Goal: Task Accomplishment & Management: Manage account settings

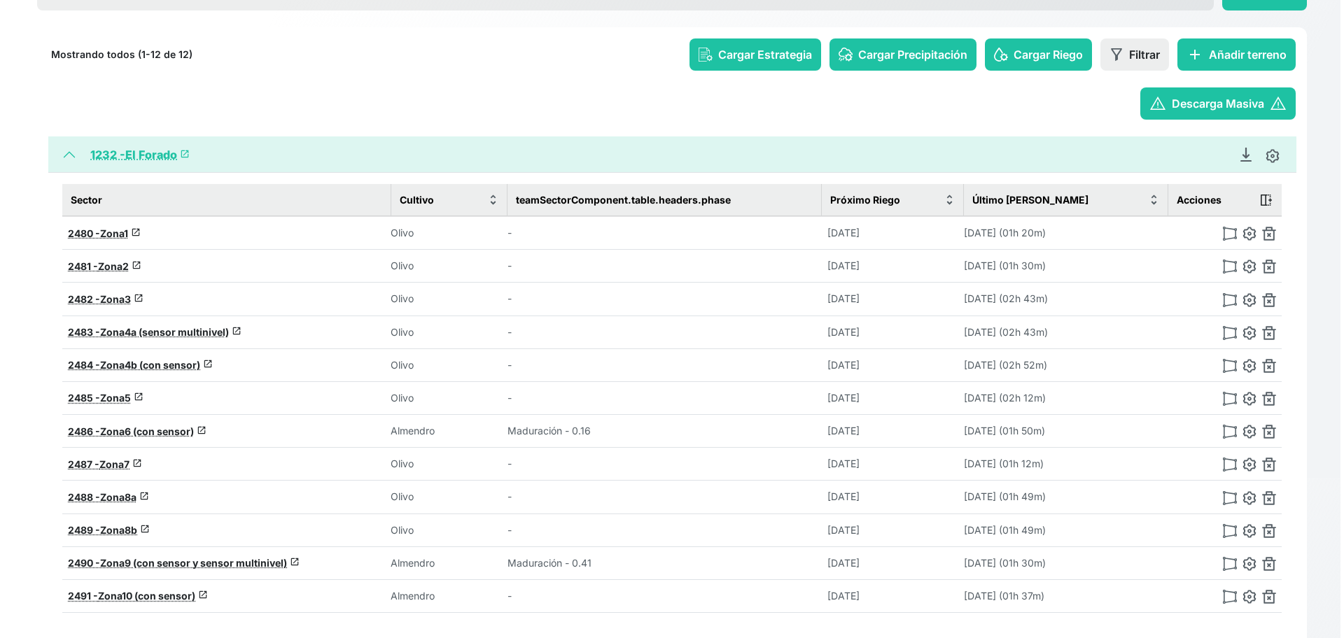
scroll to position [129, 0]
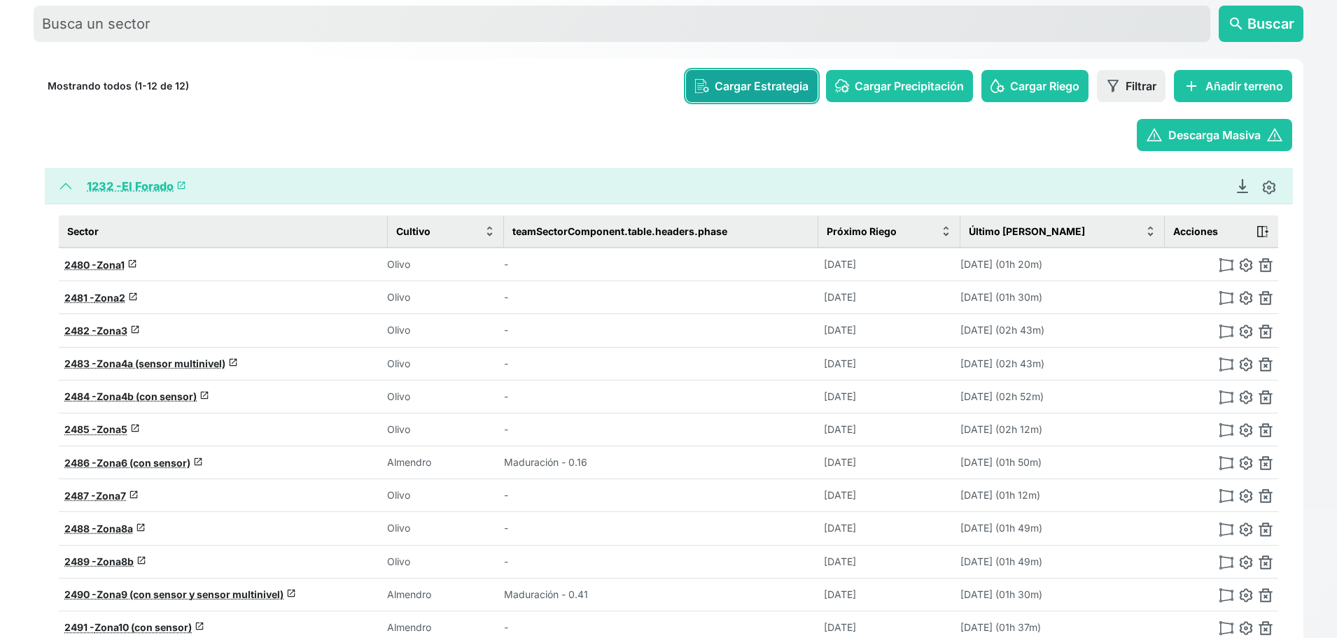
click at [774, 88] on span "Cargar Estrategia" at bounding box center [762, 86] width 94 height 17
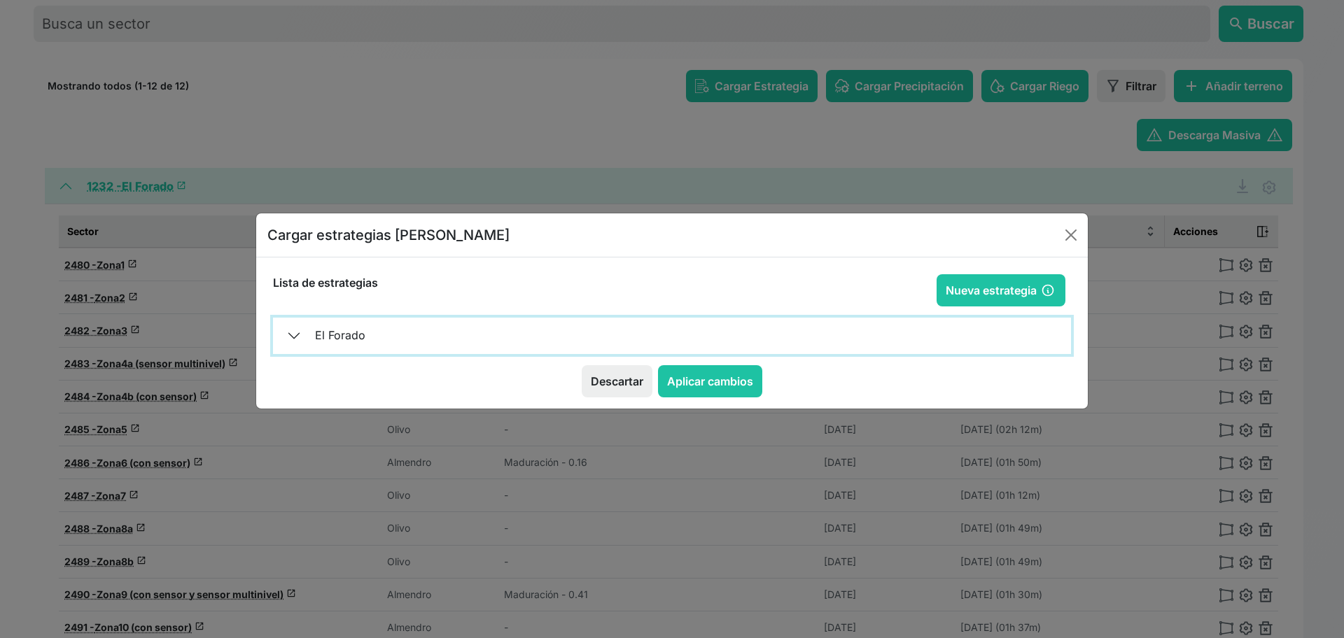
click at [300, 328] on button "El Forado" at bounding box center [672, 336] width 798 height 36
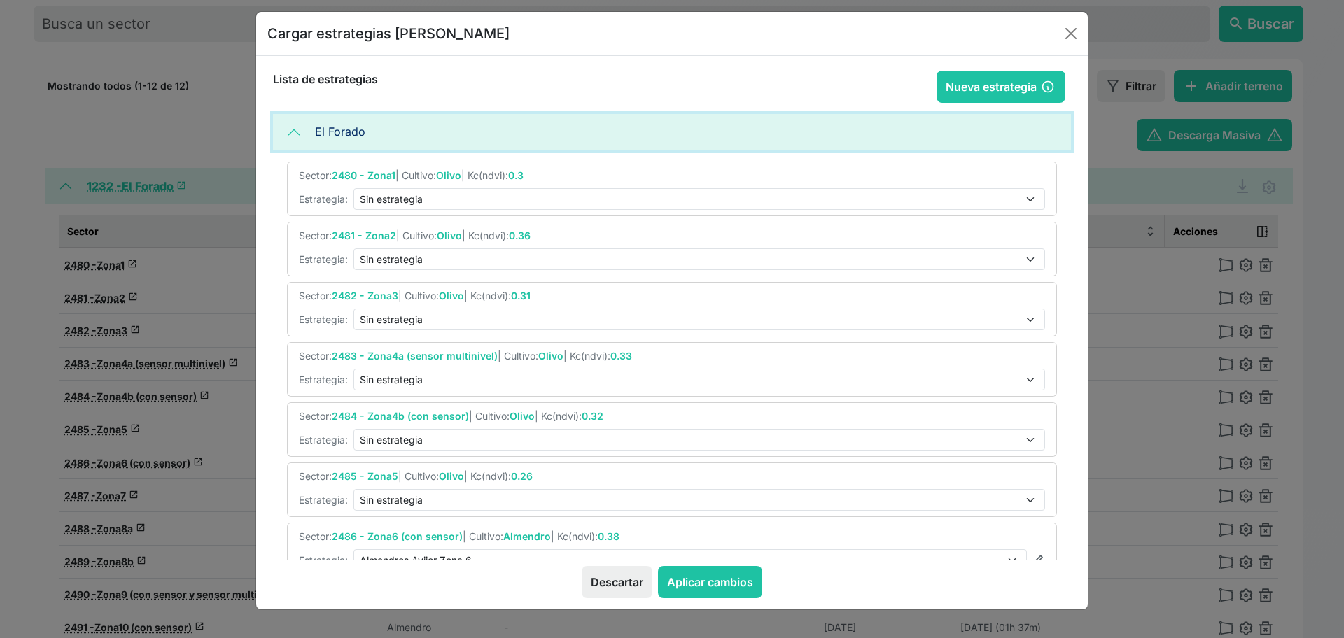
scroll to position [0, 0]
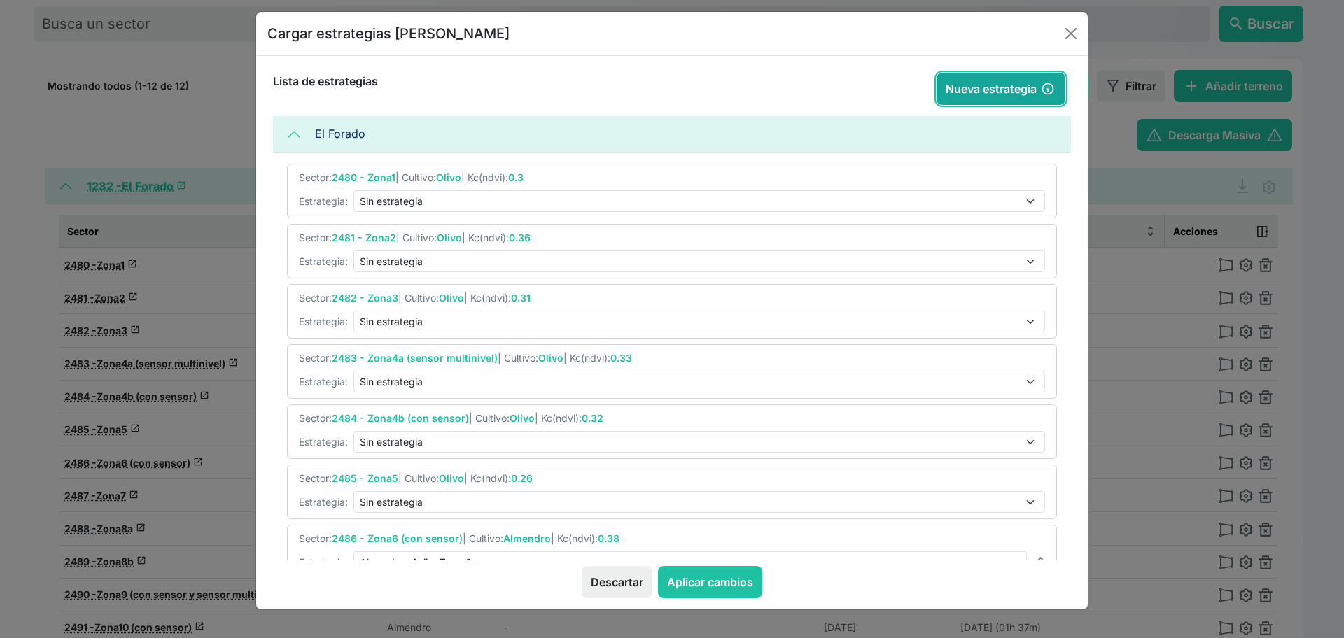
click at [953, 91] on button "Nueva estrategia" at bounding box center [1001, 89] width 129 height 32
type input "[DATE]"
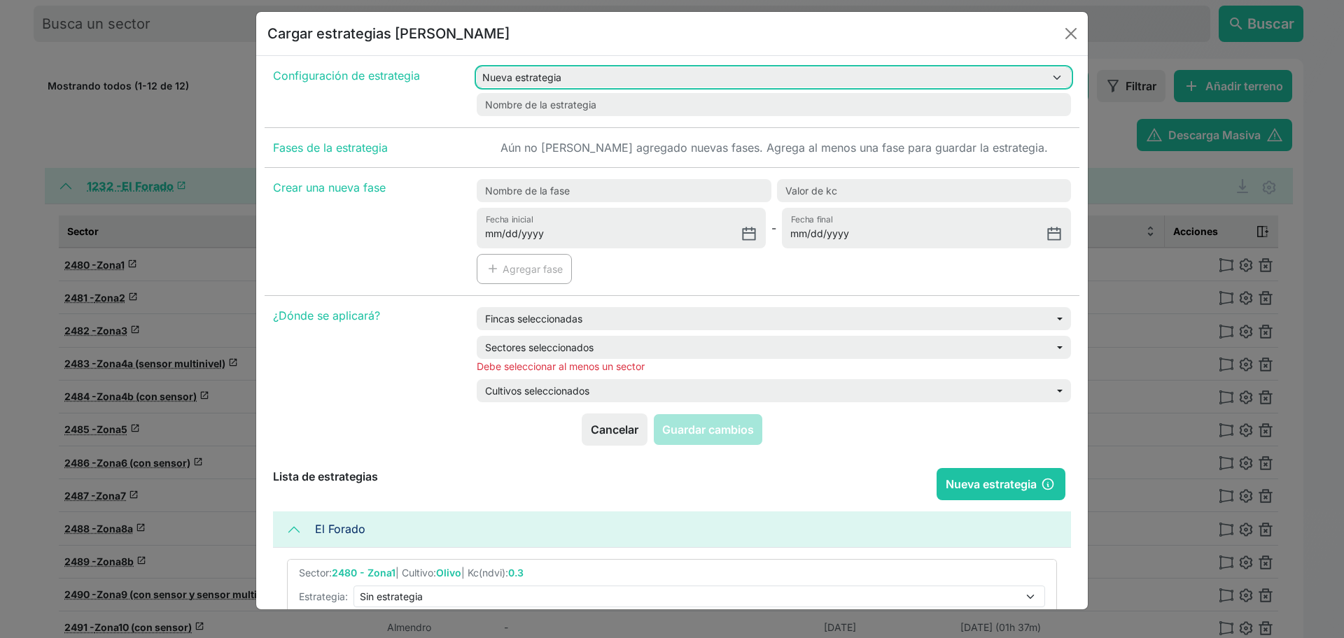
click at [648, 80] on select "Nueva estrategia Almendros Avijor Zona 9 Almendros Avijor Zona 6" at bounding box center [774, 77] width 594 height 20
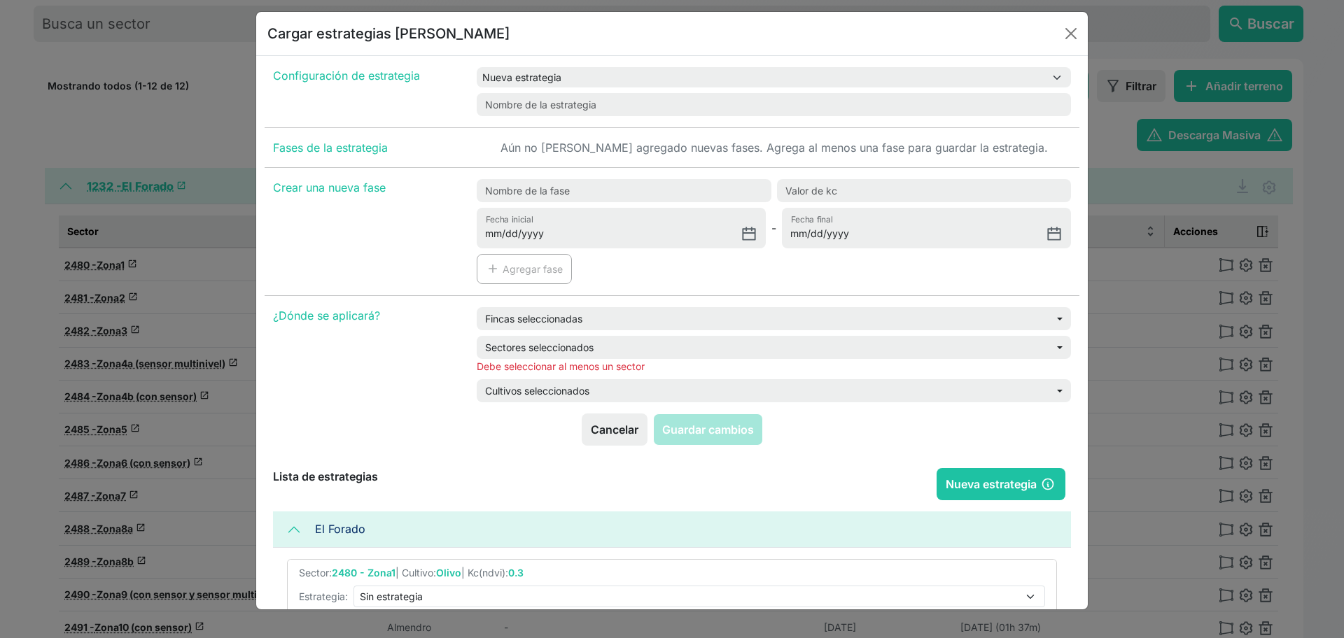
click at [463, 96] on div "Configuración de estrategia" at bounding box center [367, 95] width 204 height 66
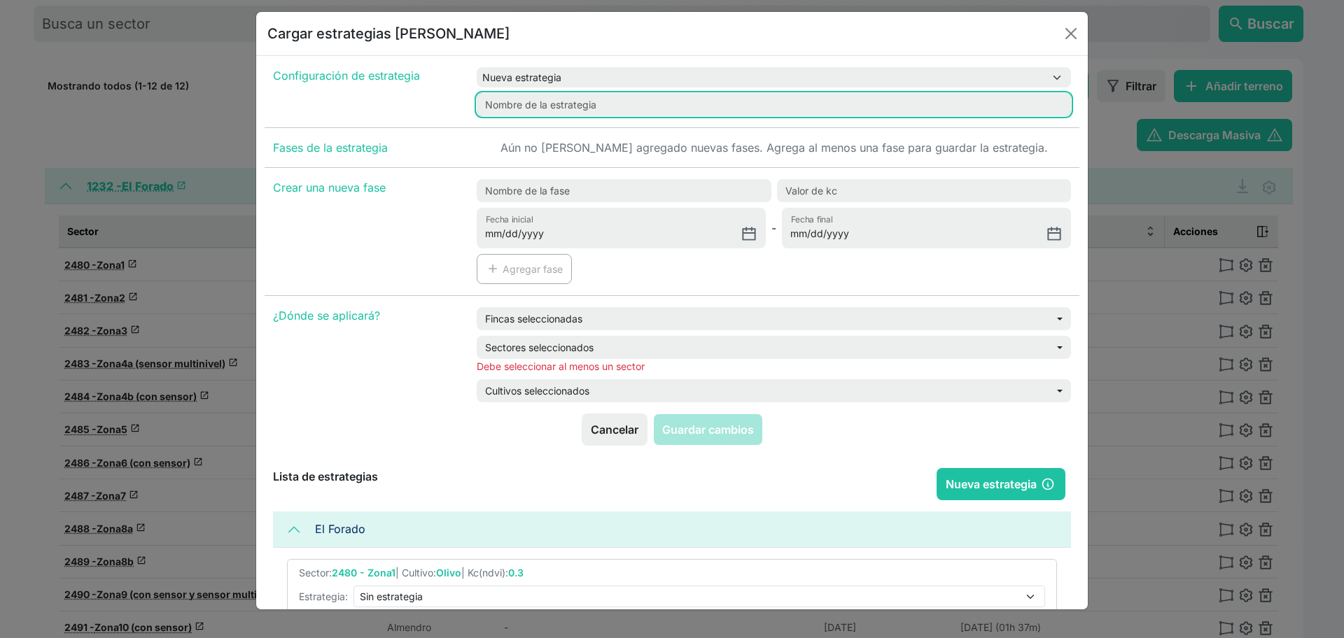
click at [601, 108] on input "text" at bounding box center [774, 104] width 594 height 23
type input "Almendros"
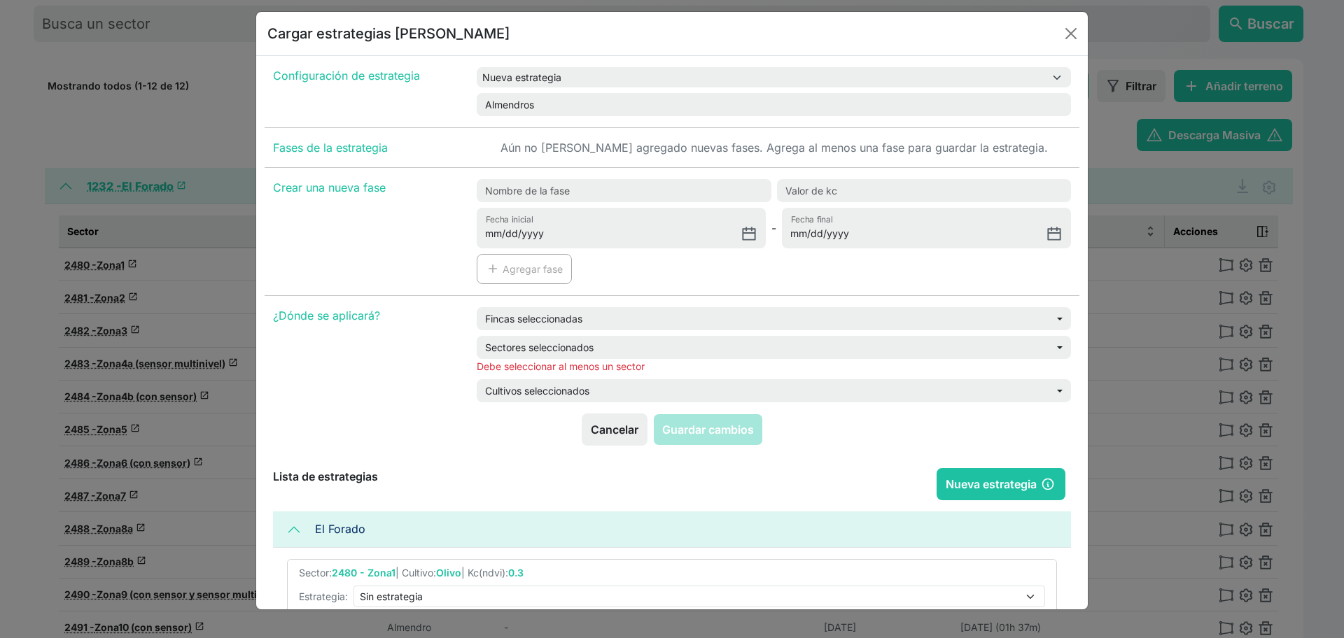
click at [441, 111] on div "Configuración de estrategia" at bounding box center [367, 95] width 204 height 66
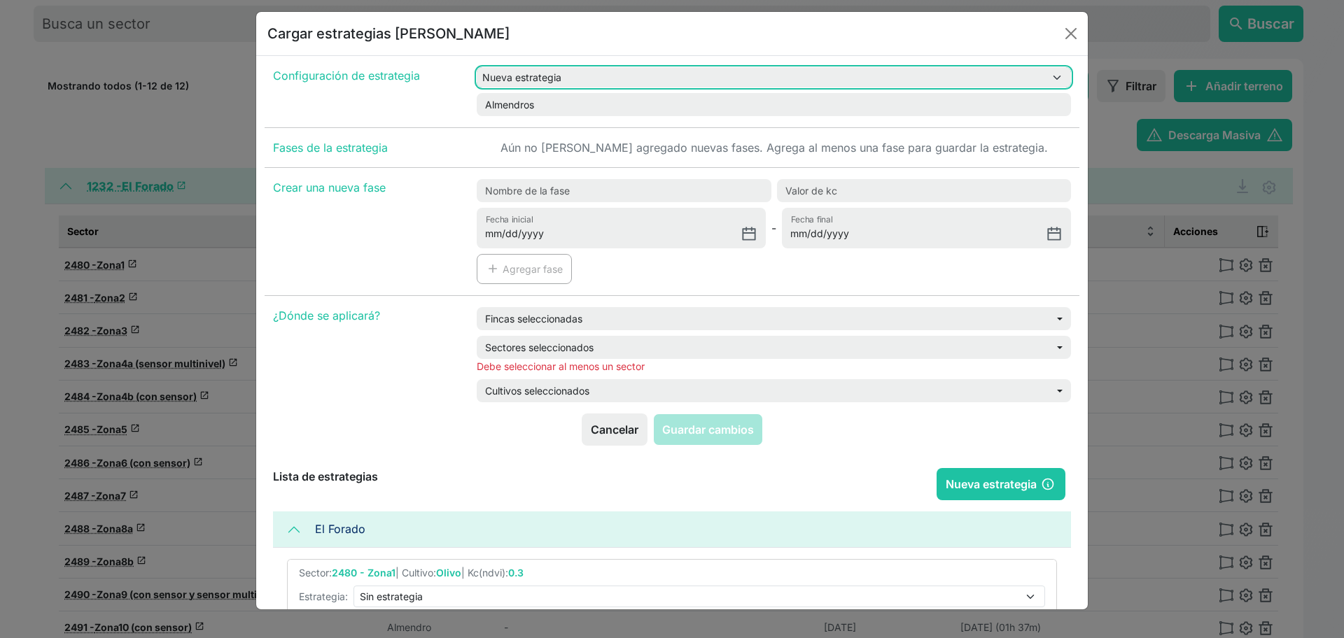
click at [624, 76] on select "Nueva estrategia Almendros Avijor Zona 9 Almendros Avijor Zona 6" at bounding box center [774, 77] width 594 height 20
select select "31"
click at [477, 67] on select "Nueva estrategia Almendros Avijor Zona 9 Almendros Avijor Zona 6" at bounding box center [774, 77] width 594 height 20
type input "Almendros Avijor Zona 9"
type input "[DATE]"
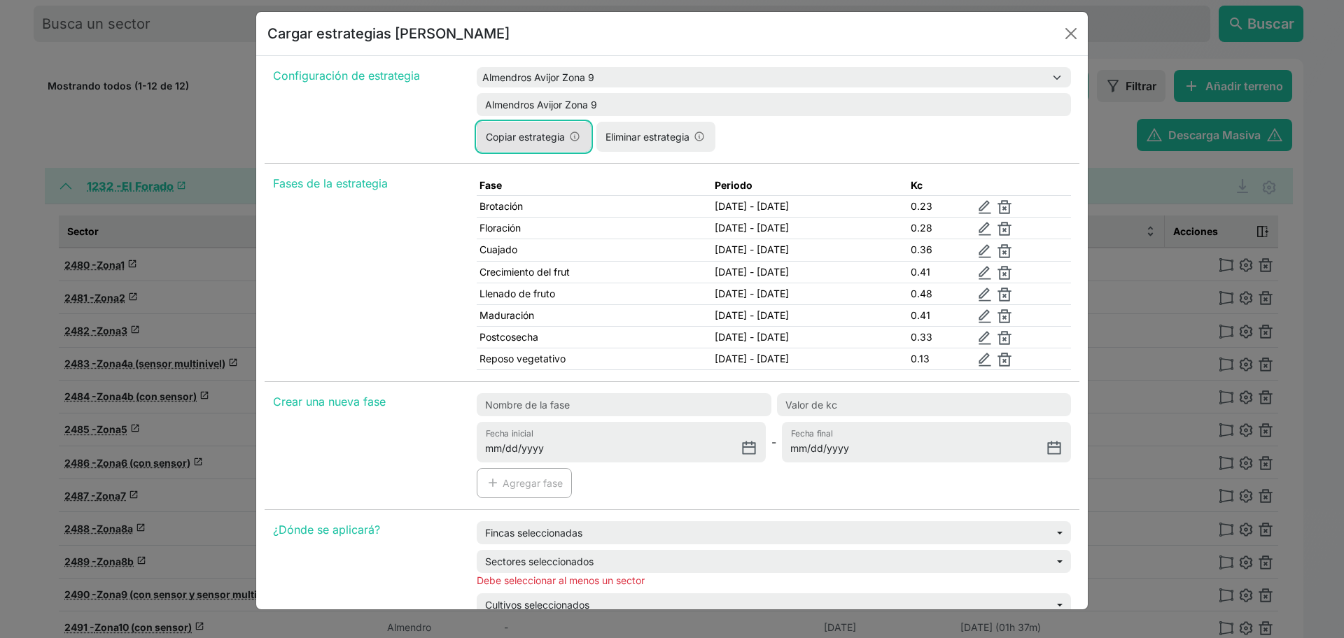
click at [515, 142] on button "Copiar estrategia" at bounding box center [534, 137] width 114 height 30
select select "null"
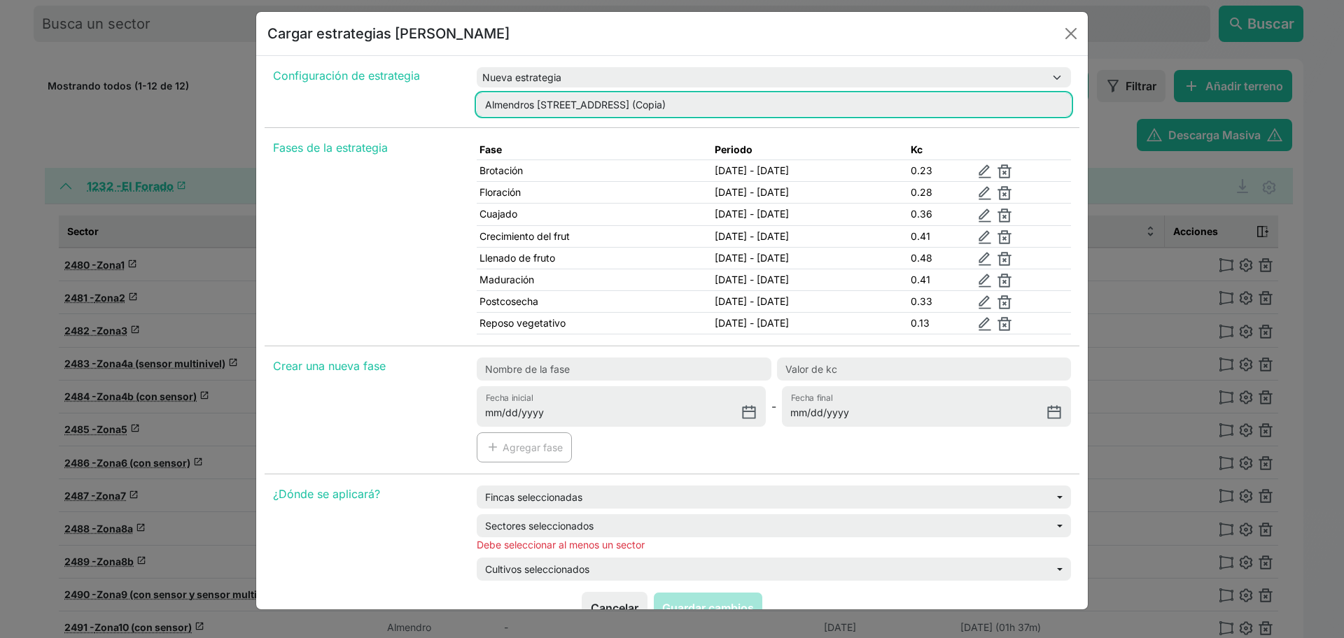
click at [699, 104] on input "Almendros [STREET_ADDRESS] (Copia)" at bounding box center [774, 104] width 594 height 23
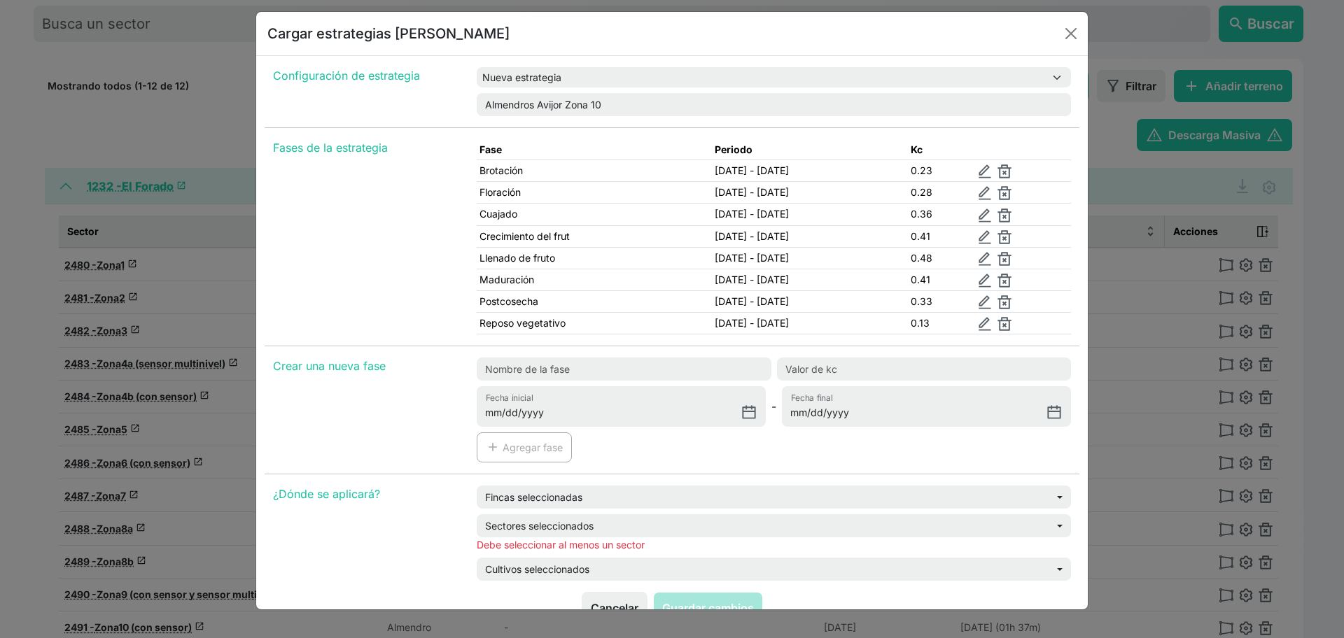
click at [431, 104] on div "Configuración de estrategia" at bounding box center [367, 95] width 204 height 66
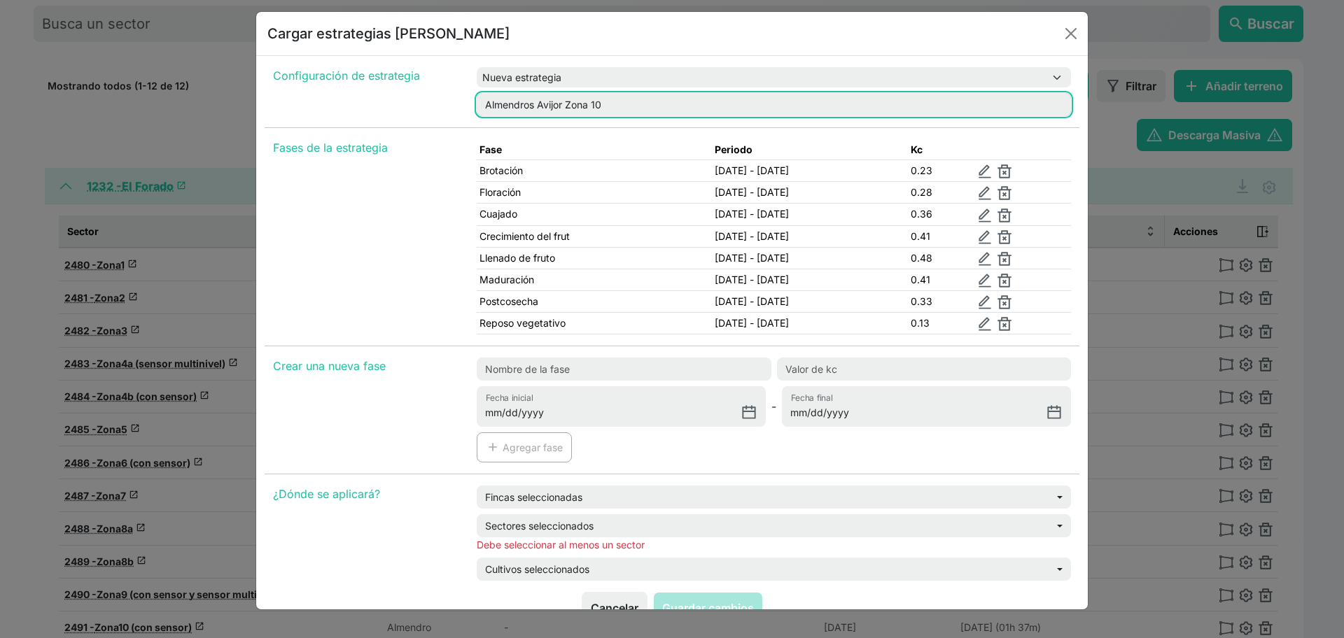
click at [561, 106] on input "Almendros Avijor Zona 10" at bounding box center [774, 104] width 594 height 23
type input "Almendros Guara Zona 10"
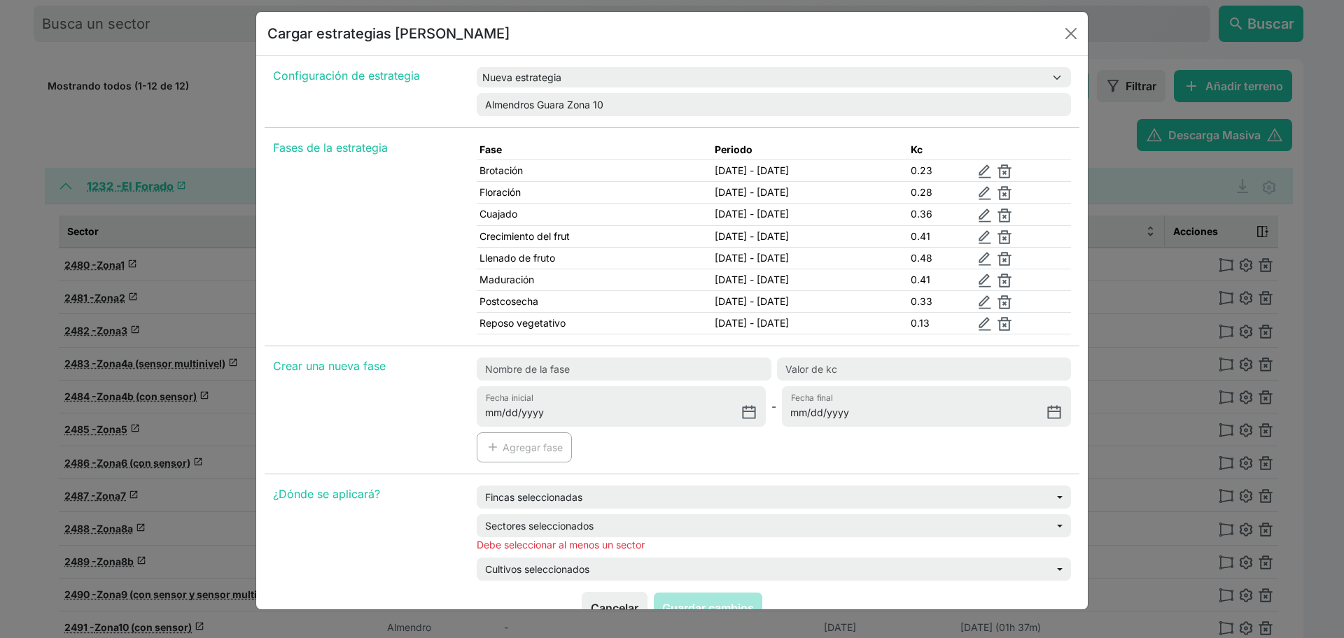
click at [435, 116] on div "Configuración de estrategia" at bounding box center [367, 95] width 204 height 66
click at [356, 237] on div "Fases de la estrategia" at bounding box center [367, 242] width 204 height 207
click at [992, 173] on img at bounding box center [985, 172] width 14 height 14
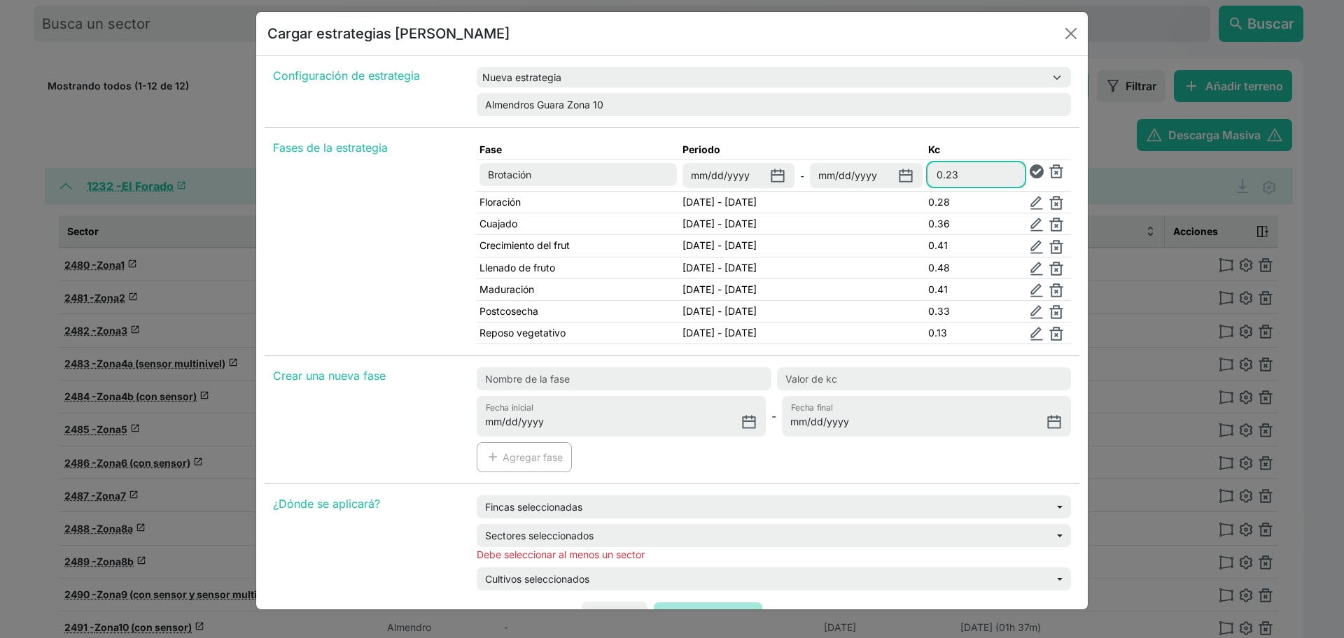
click at [984, 171] on input "0.23" at bounding box center [976, 174] width 96 height 23
type input "0.113"
click at [1030, 172] on img at bounding box center [1037, 172] width 14 height 14
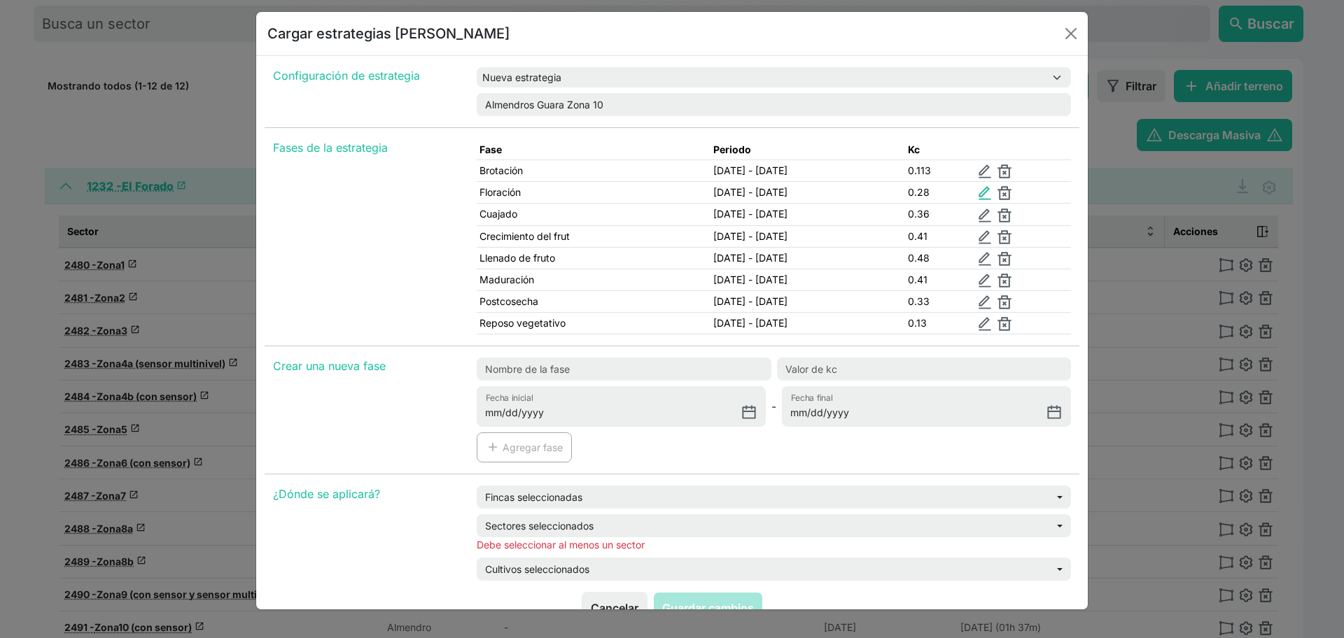
click at [991, 195] on img at bounding box center [985, 193] width 14 height 14
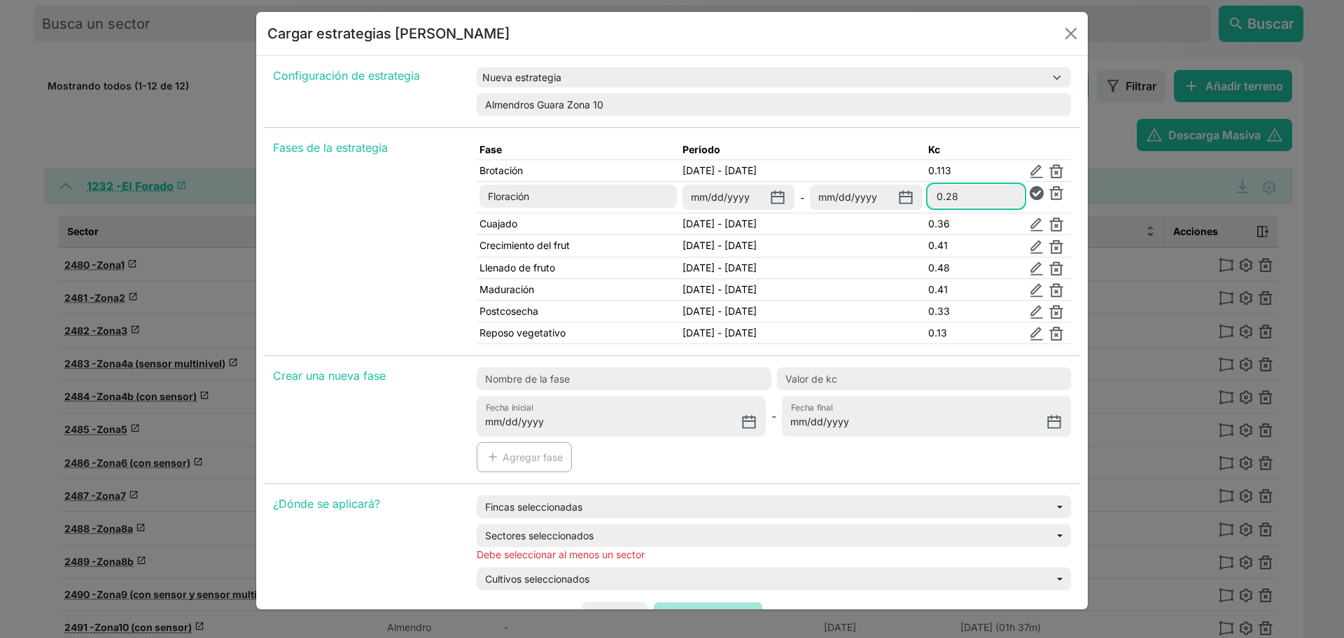
click at [965, 196] on input "0.28" at bounding box center [976, 196] width 96 height 23
type input "0.138"
click at [1032, 195] on img at bounding box center [1037, 193] width 14 height 14
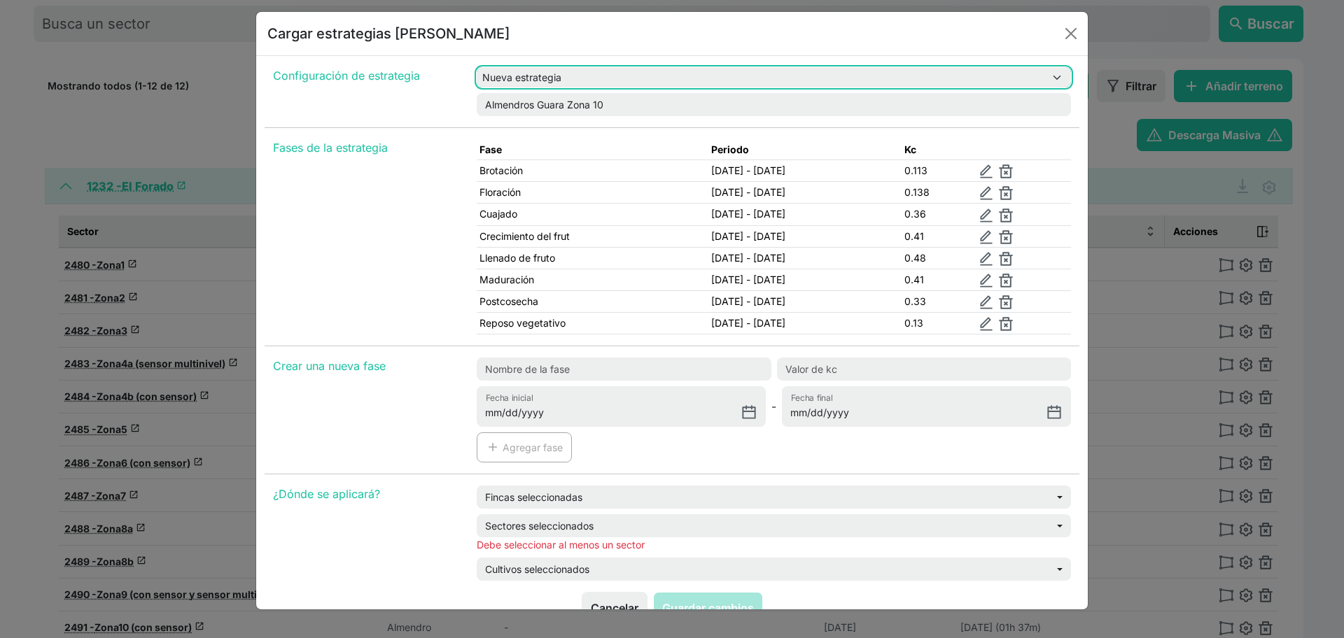
click at [617, 84] on select "Nueva estrategia Almendros Avijor Zona 9 Almendros Avijor Zona 6" at bounding box center [774, 77] width 594 height 20
select select "31"
click at [477, 67] on select "Nueva estrategia Almendros Avijor Zona 9 Almendros Avijor Zona 6" at bounding box center [774, 77] width 594 height 20
type input "Almendros Avijor Zona 9"
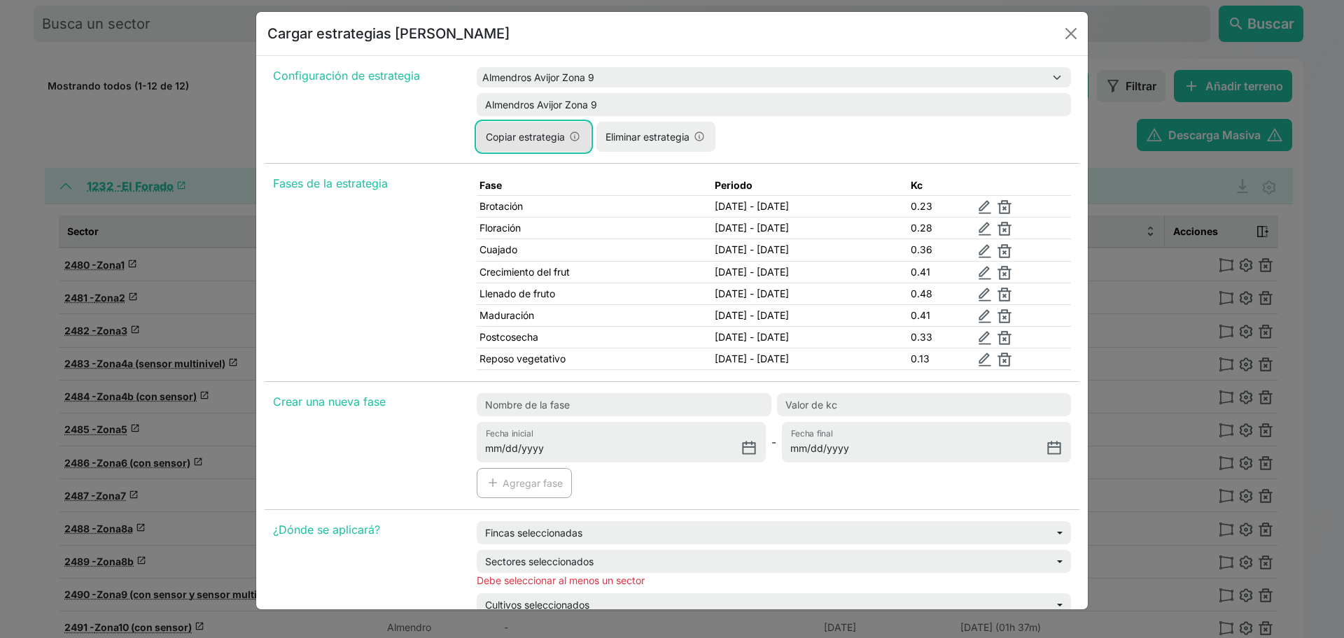
click at [544, 143] on button "Copiar estrategia" at bounding box center [534, 137] width 114 height 30
select select "null"
type input "Almendros [STREET_ADDRESS] (Copia)"
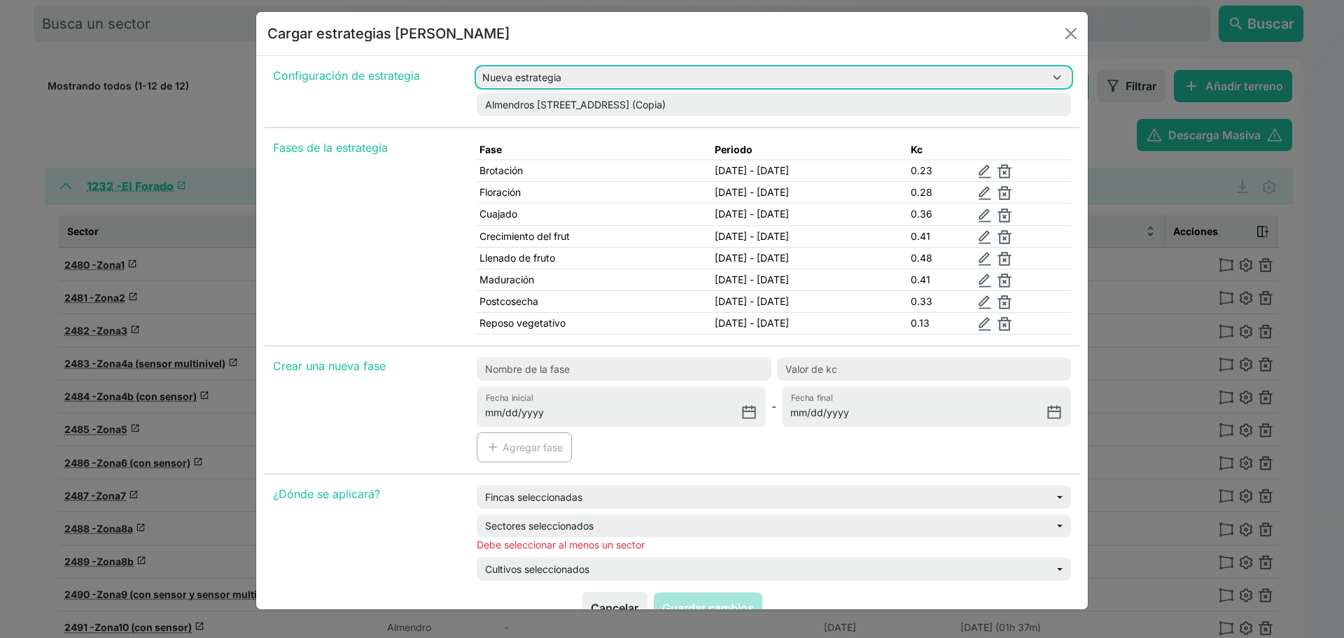
click at [610, 82] on select "Nueva estrategia Almendros Avijor Zona 9 Almendros Avijor Zona 6" at bounding box center [774, 77] width 594 height 20
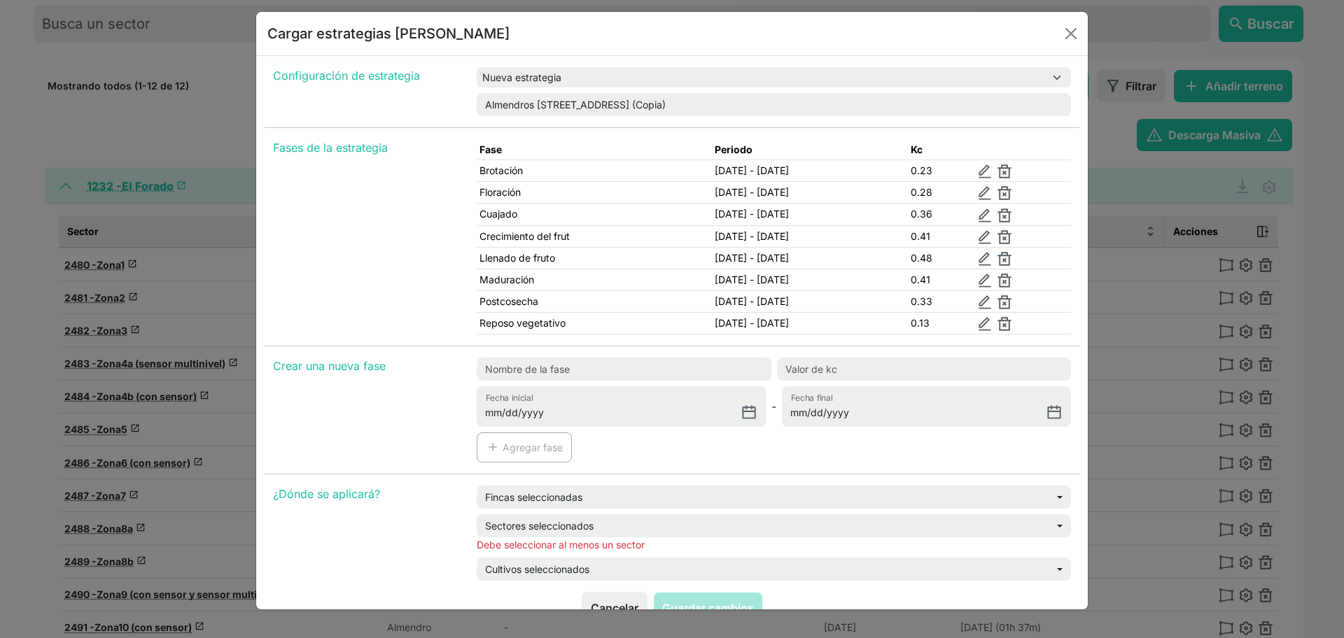
click at [417, 113] on div "Configuración de estrategia" at bounding box center [367, 95] width 204 height 66
click at [1073, 39] on button "Close" at bounding box center [1071, 33] width 22 height 22
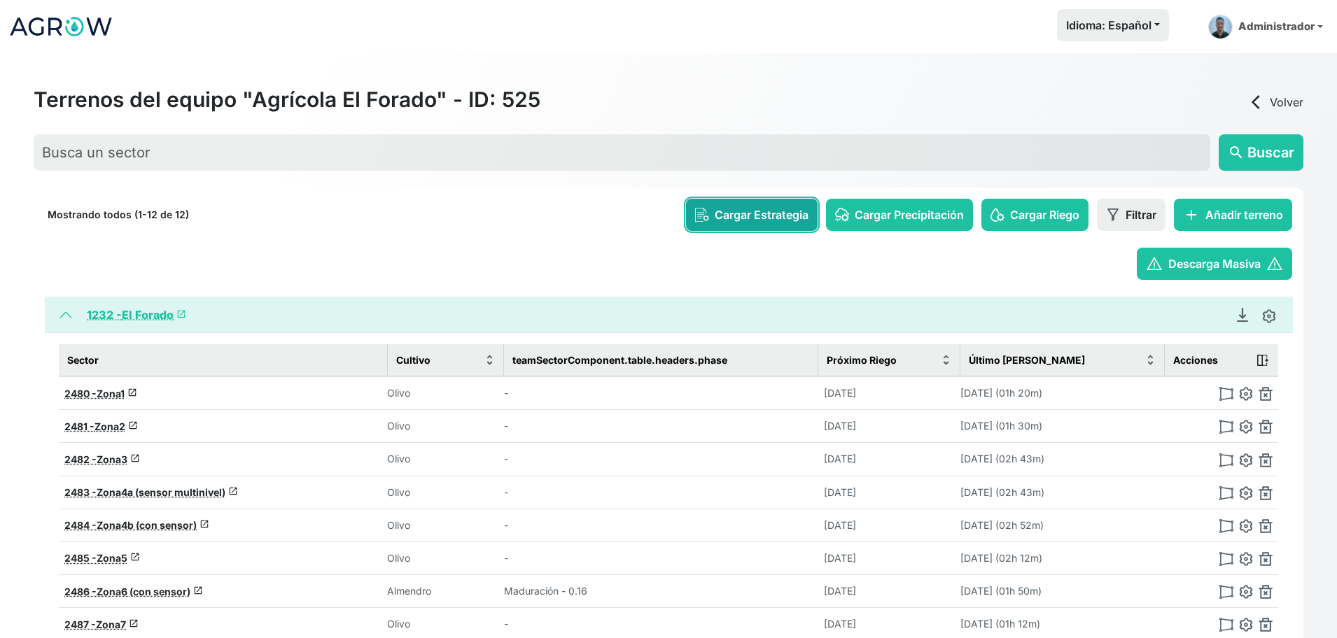
click at [746, 204] on button "Cargar Estrategia" at bounding box center [752, 215] width 132 height 32
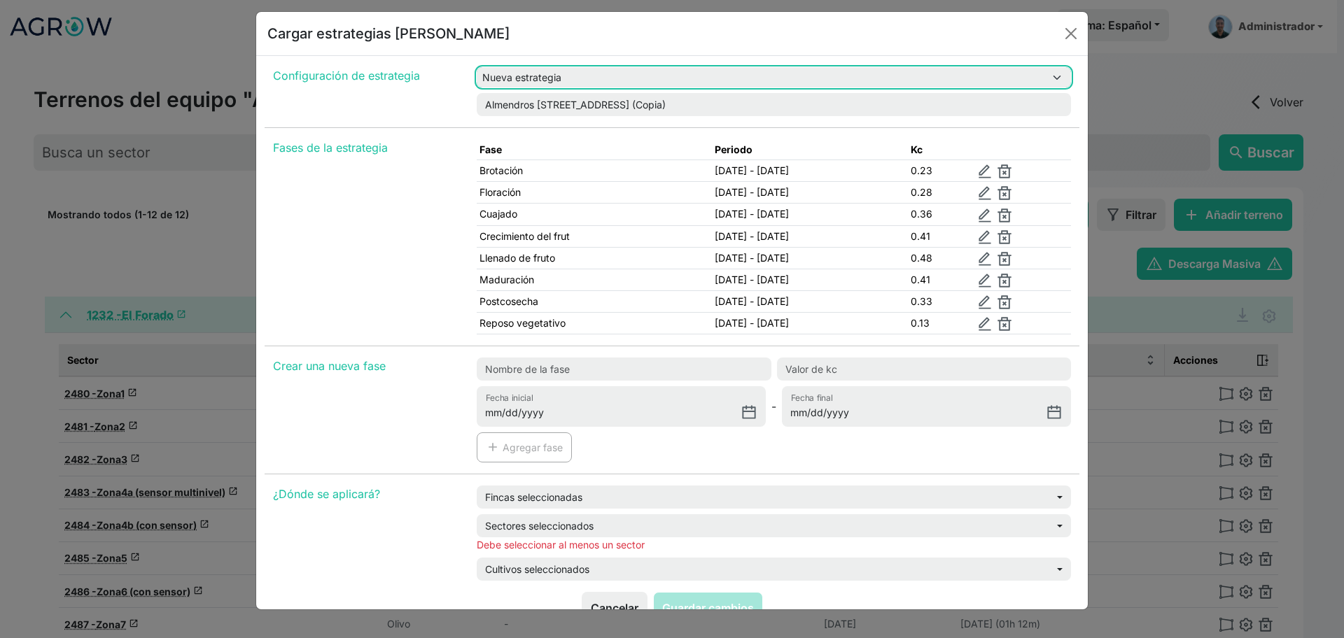
click at [647, 75] on select "Nueva estrategia Almendros Avijor Zona 9 Almendros Avijor Zona 6" at bounding box center [774, 77] width 594 height 20
select select "31"
click at [477, 67] on select "Nueva estrategia Almendros Avijor Zona 9 Almendros Avijor Zona 6" at bounding box center [774, 77] width 594 height 20
type input "Almendros Avijor Zona 9"
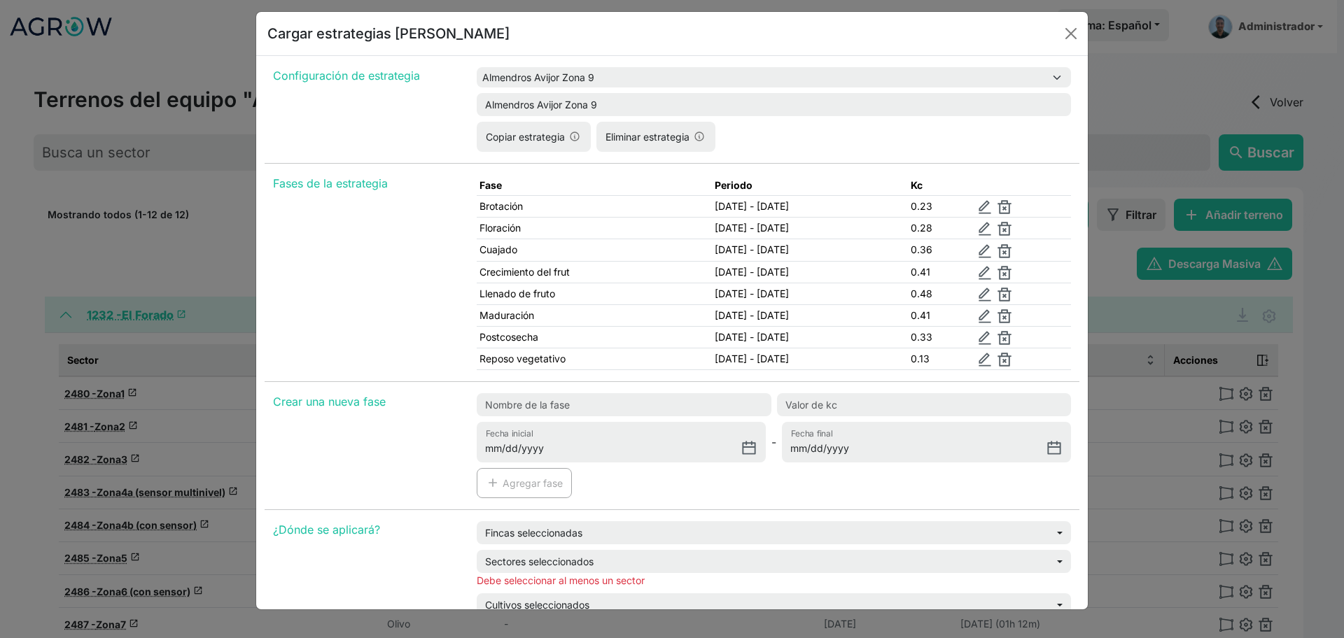
click at [525, 157] on div "Copiar estrategia Eliminar estrategia" at bounding box center [774, 140] width 594 height 36
click at [1131, 91] on div "Cargar estrategias [PERSON_NAME] Configuración de estrategia Nueva estrategia A…" at bounding box center [672, 319] width 1344 height 638
click at [1080, 33] on button "Close" at bounding box center [1071, 33] width 22 height 22
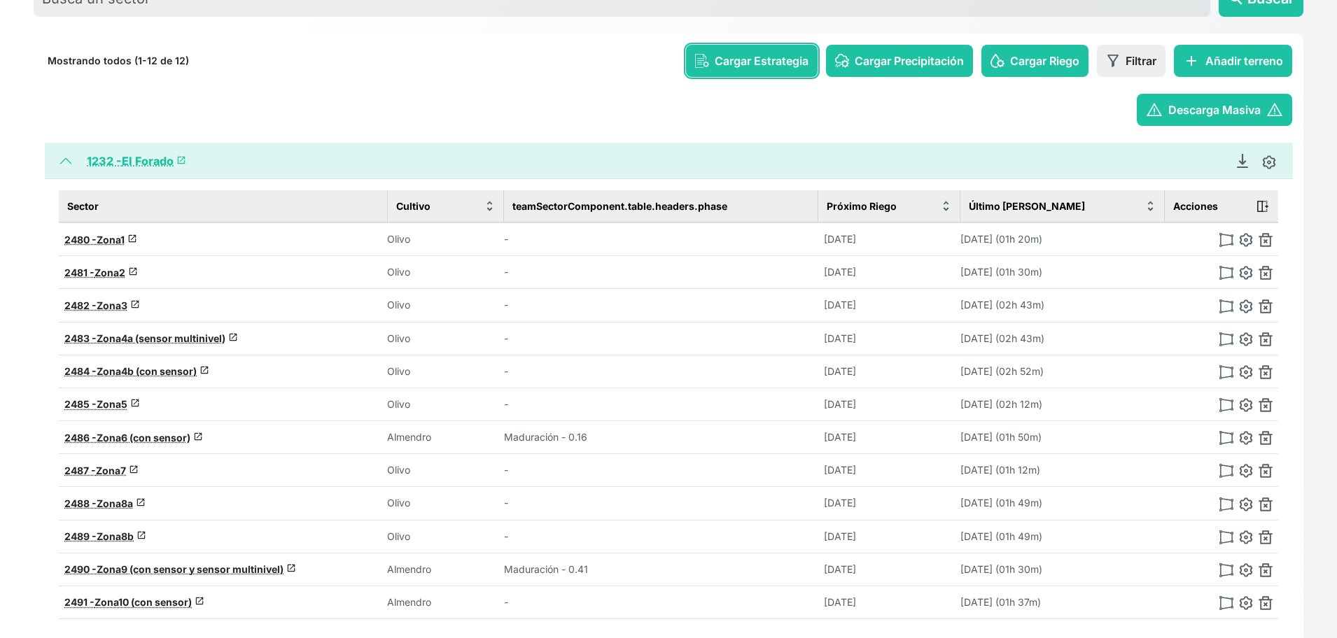
scroll to position [156, 0]
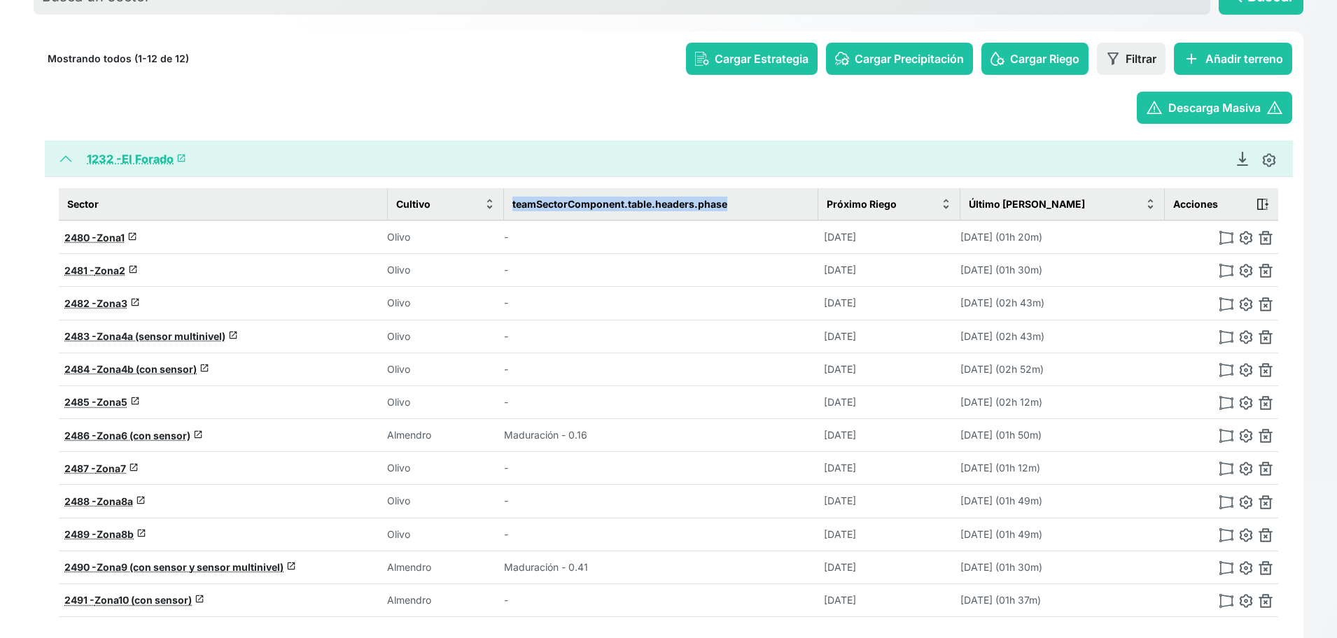
drag, startPoint x: 516, startPoint y: 205, endPoint x: 778, endPoint y: 195, distance: 262.0
click at [782, 196] on th "teamSectorComponent.table.headers.phase" at bounding box center [661, 204] width 314 height 32
drag, startPoint x: 512, startPoint y: 435, endPoint x: 616, endPoint y: 440, distance: 103.8
click at [616, 440] on td "Maduración - 0.16" at bounding box center [661, 435] width 314 height 33
click at [620, 432] on td "Maduración - 0.16" at bounding box center [661, 435] width 314 height 33
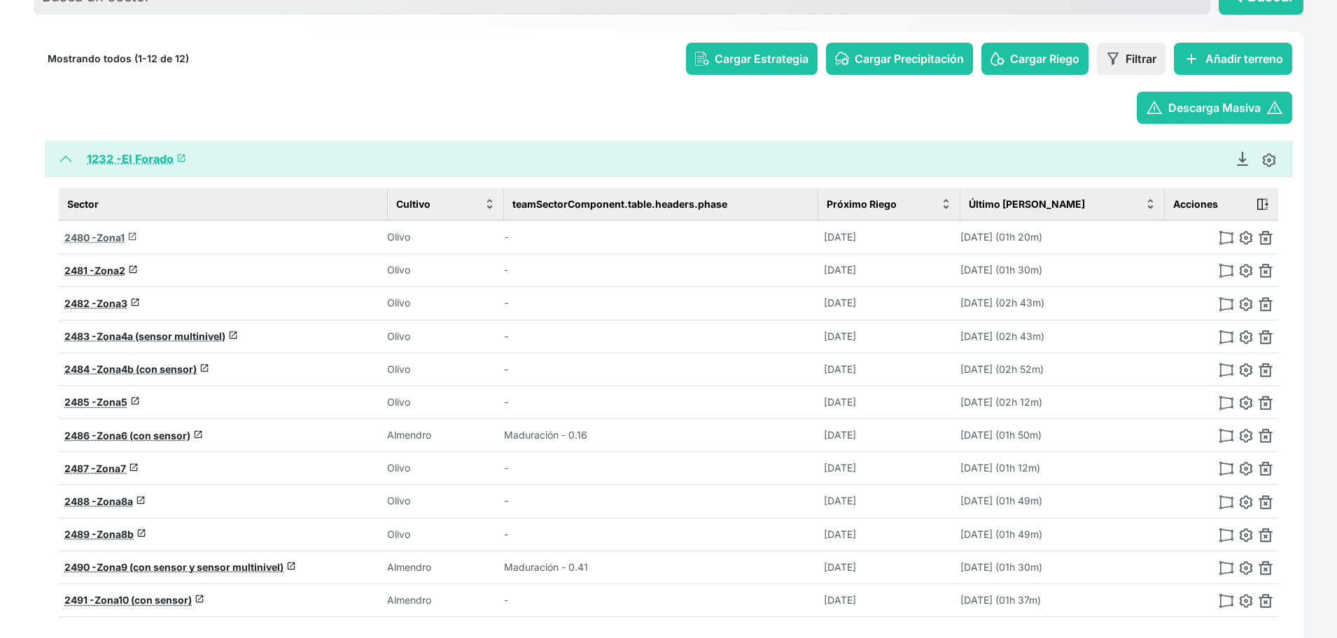
click at [111, 235] on span "Zona1" at bounding box center [111, 238] width 28 height 12
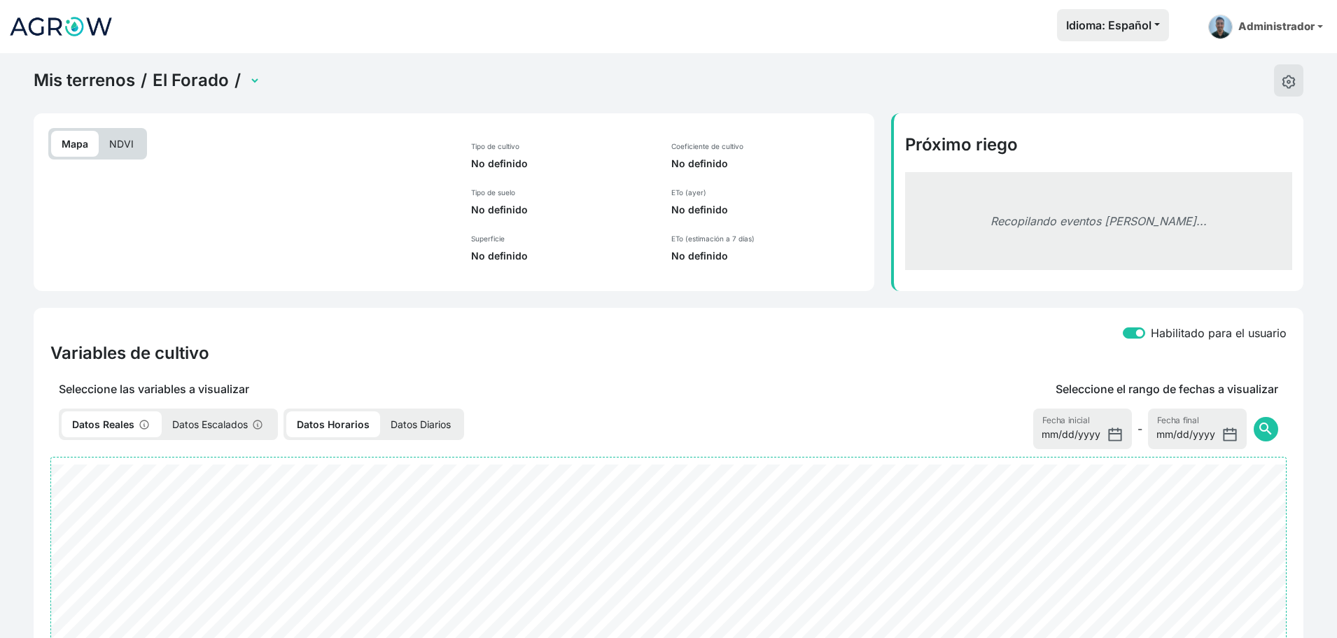
select select "2480"
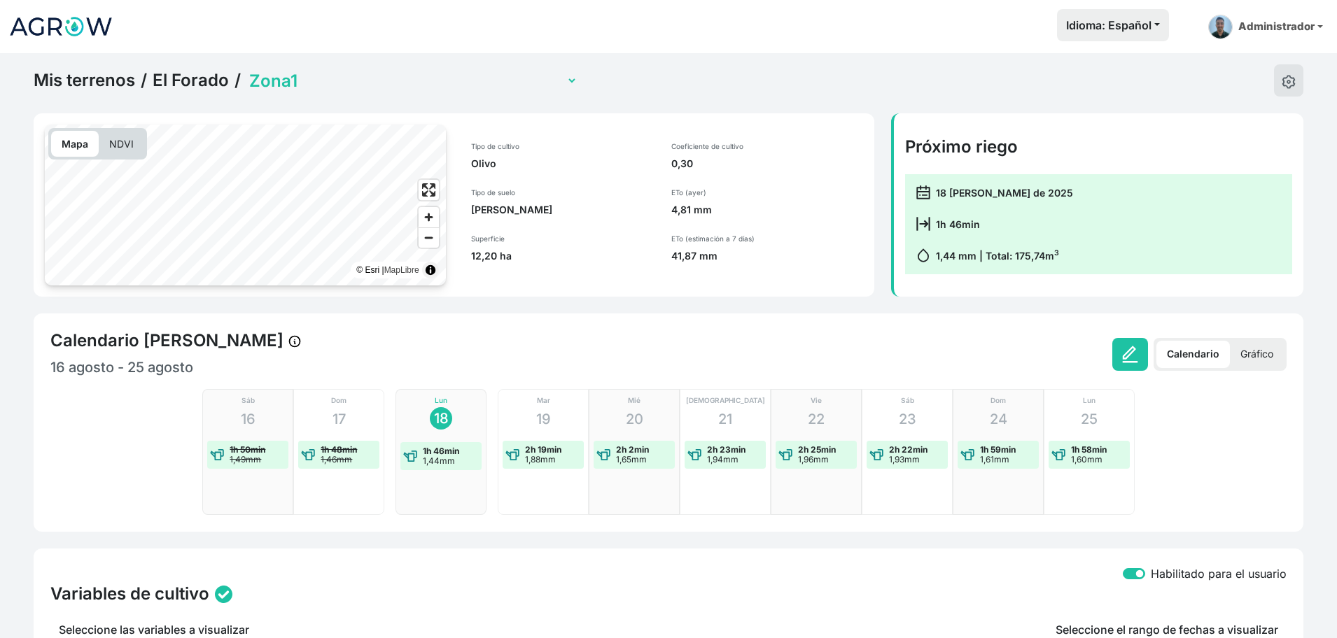
click at [98, 78] on link "Mis terrenos" at bounding box center [85, 80] width 102 height 21
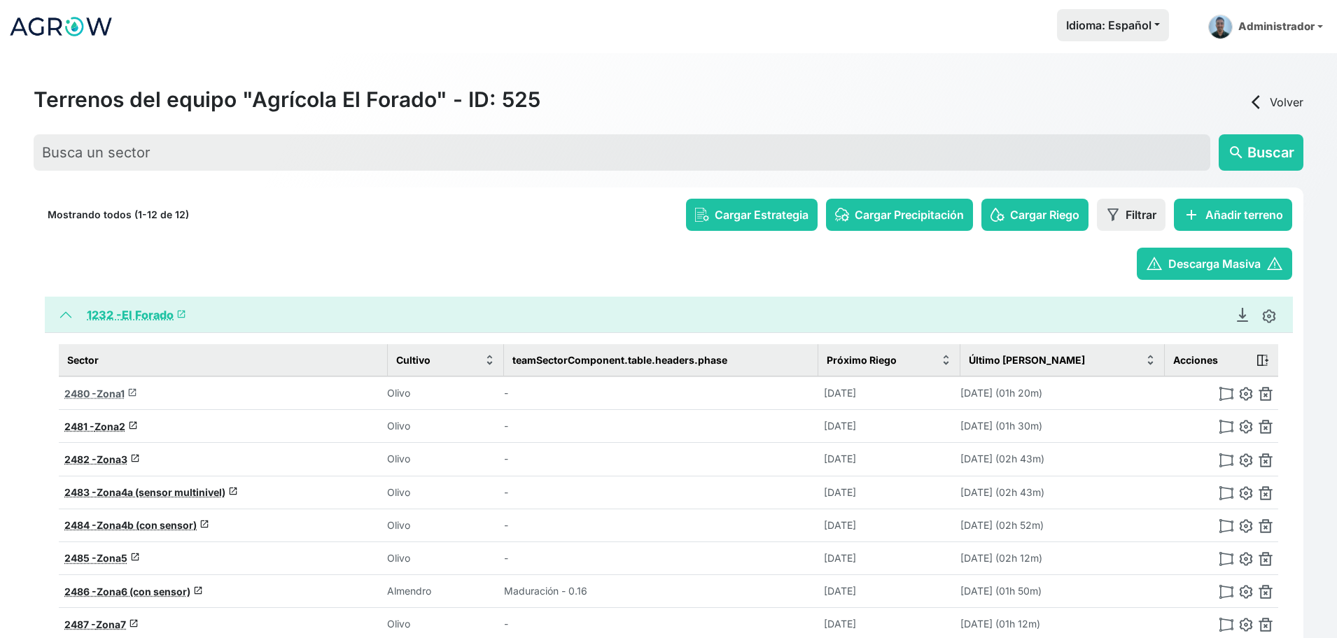
click at [106, 393] on span "Zona1" at bounding box center [111, 394] width 28 height 12
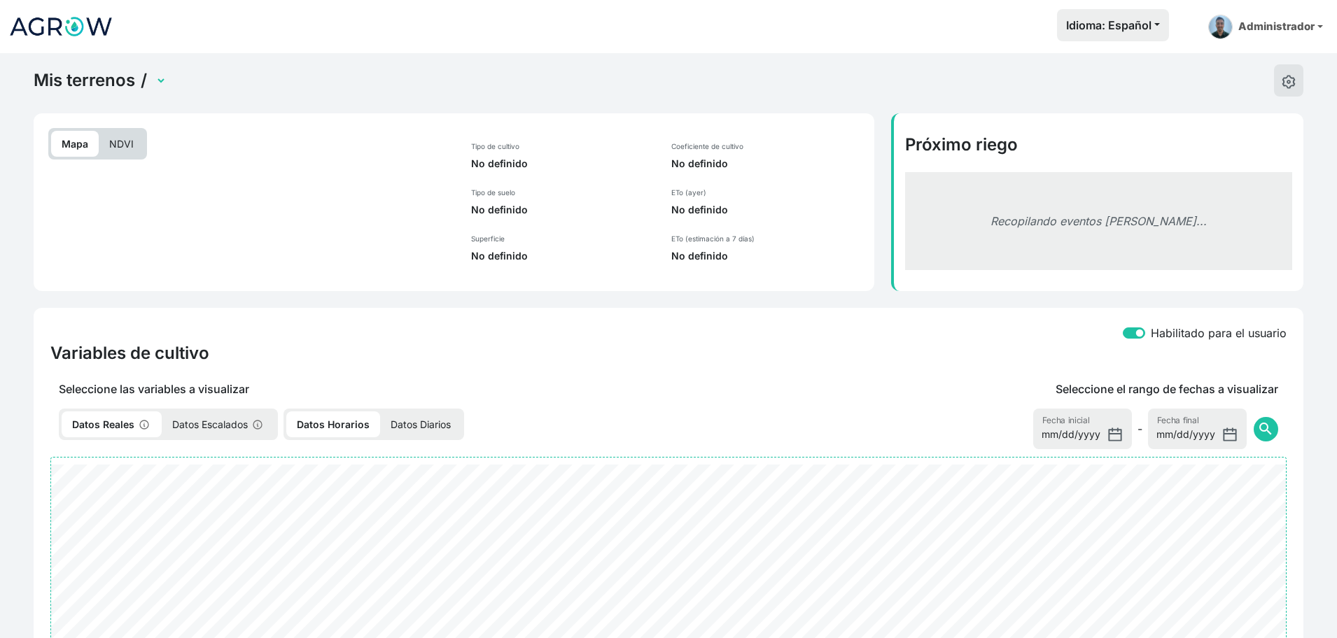
scroll to position [249, 0]
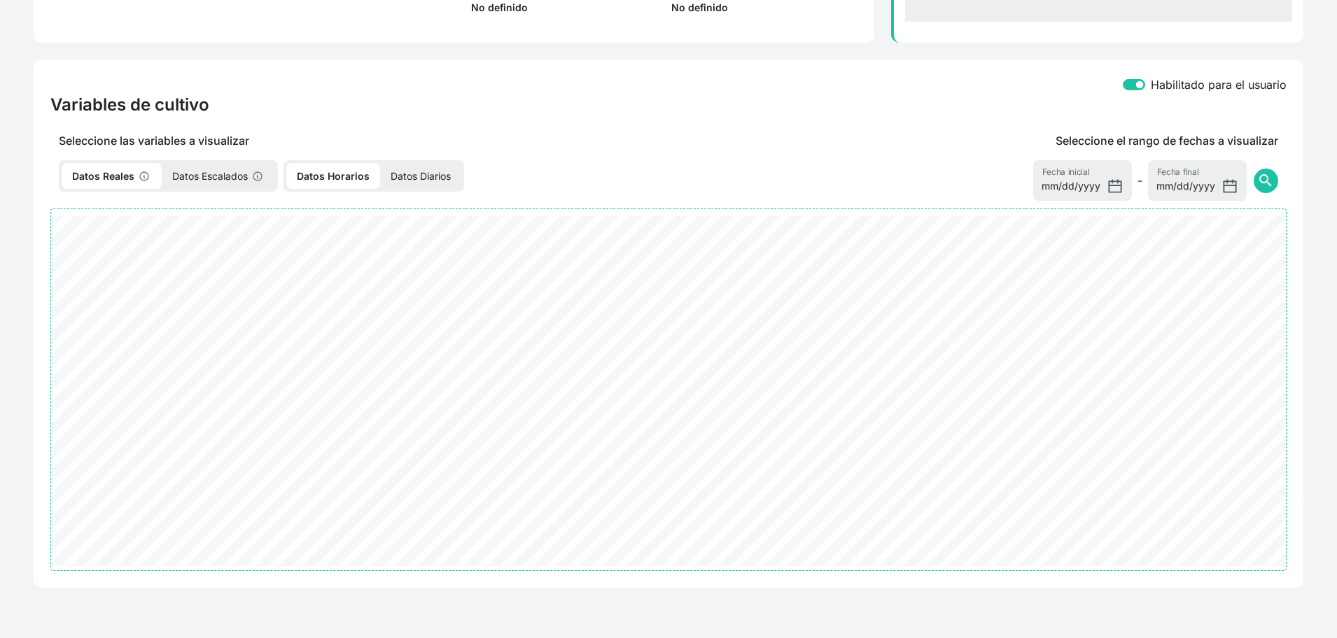
select select "2480"
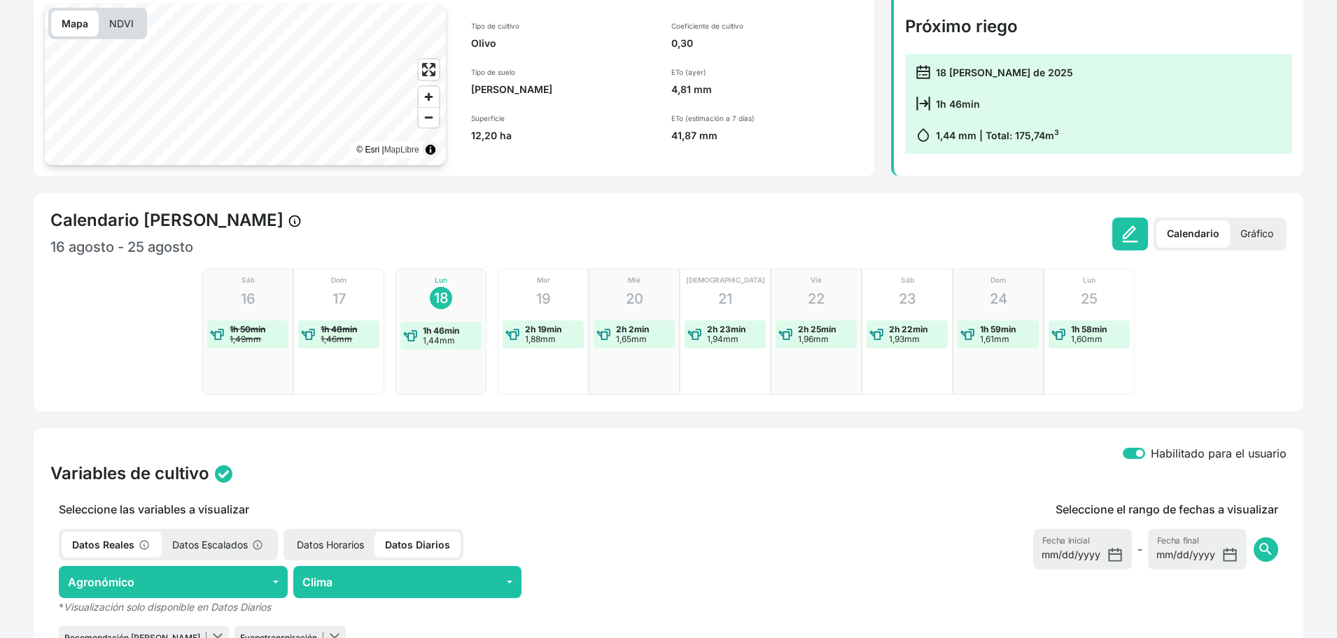
scroll to position [0, 0]
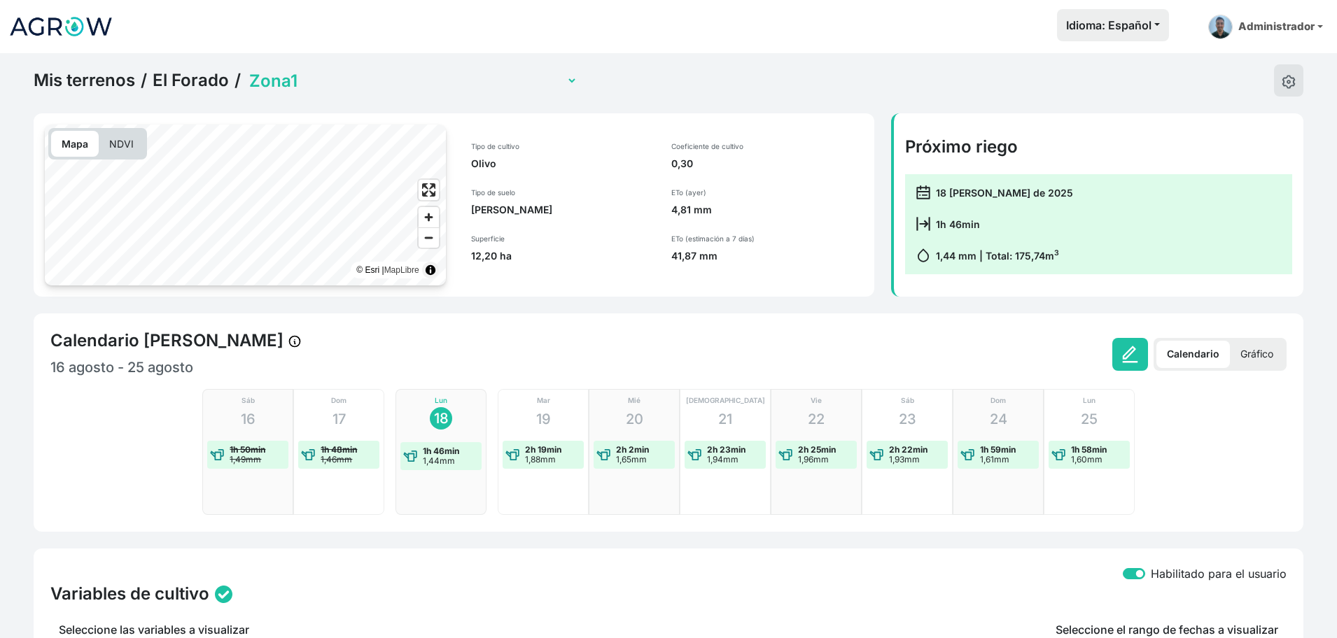
click at [102, 85] on link "Mis terrenos" at bounding box center [85, 80] width 102 height 21
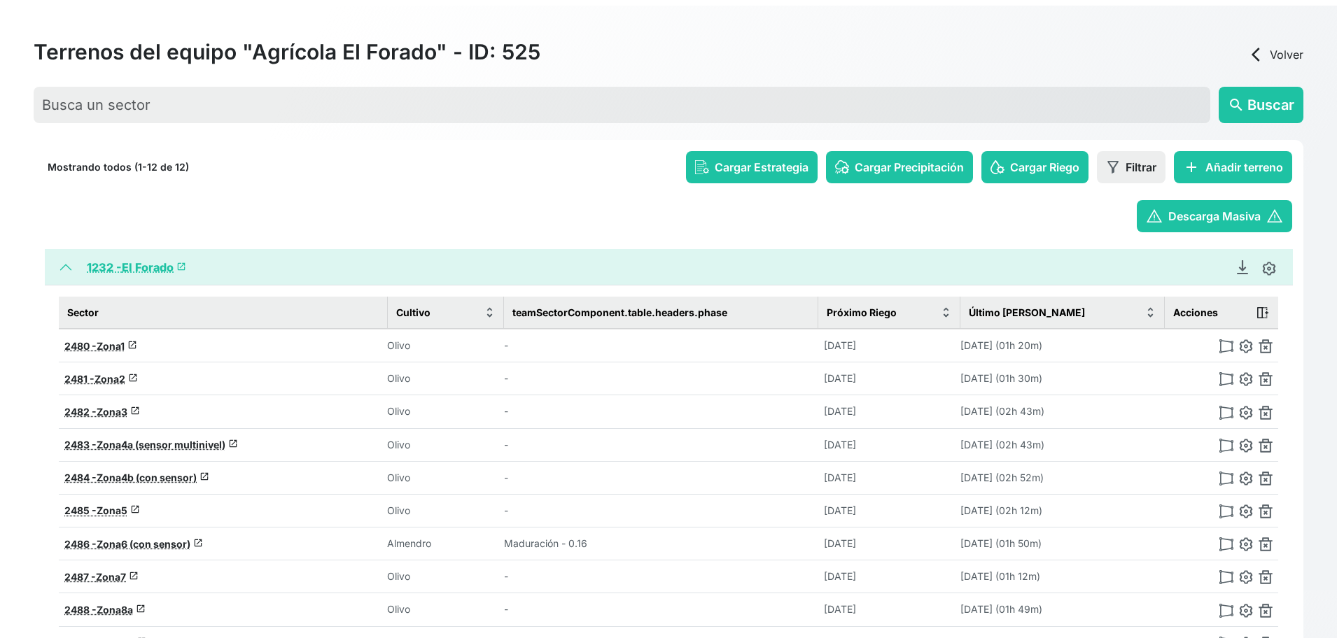
scroll to position [48, 0]
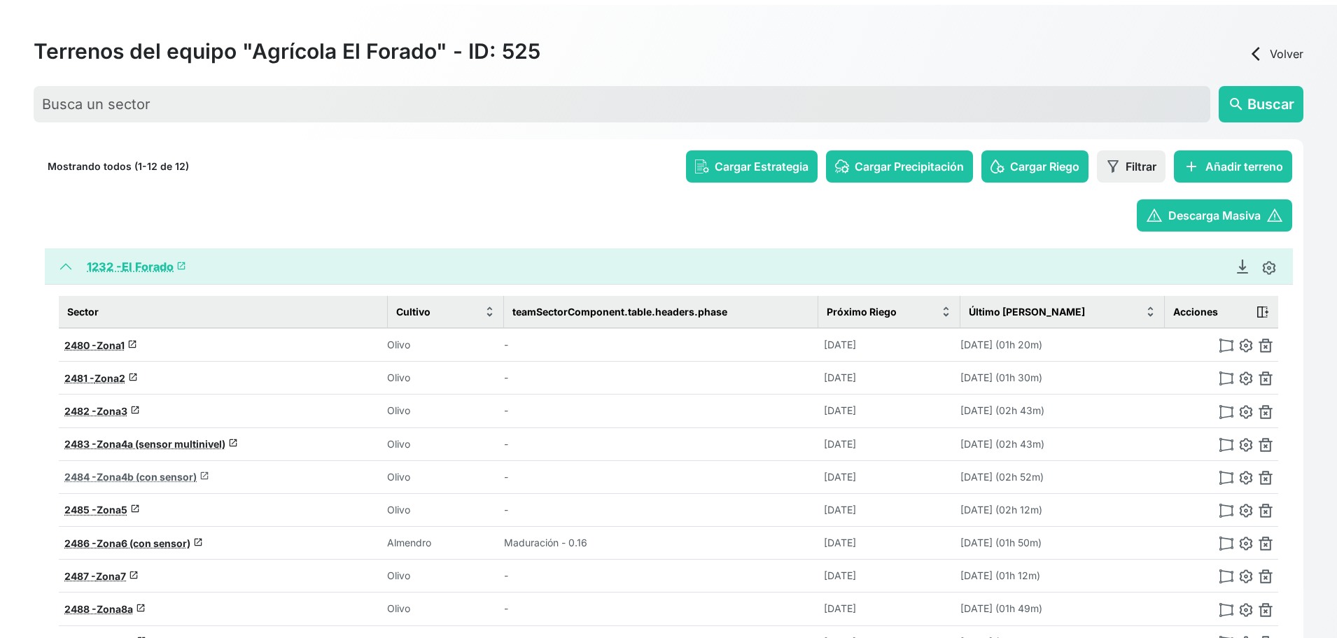
click at [139, 476] on span "Zona4b (con sensor)" at bounding box center [147, 477] width 100 height 12
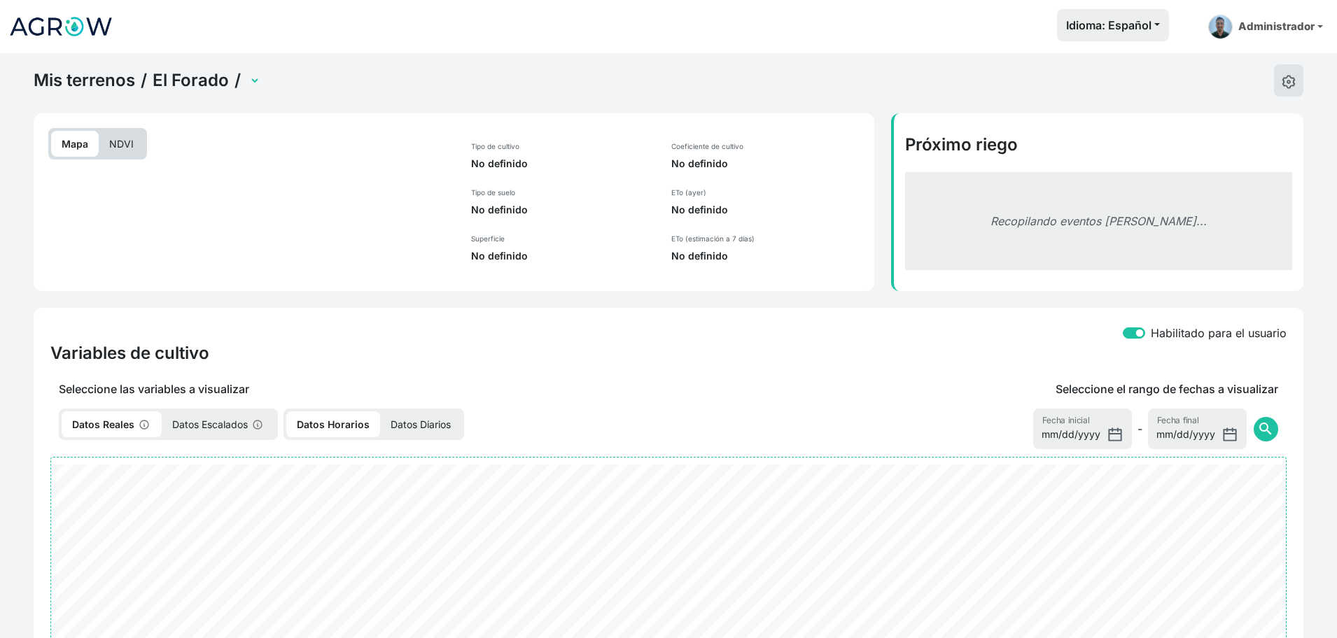
select select "2484"
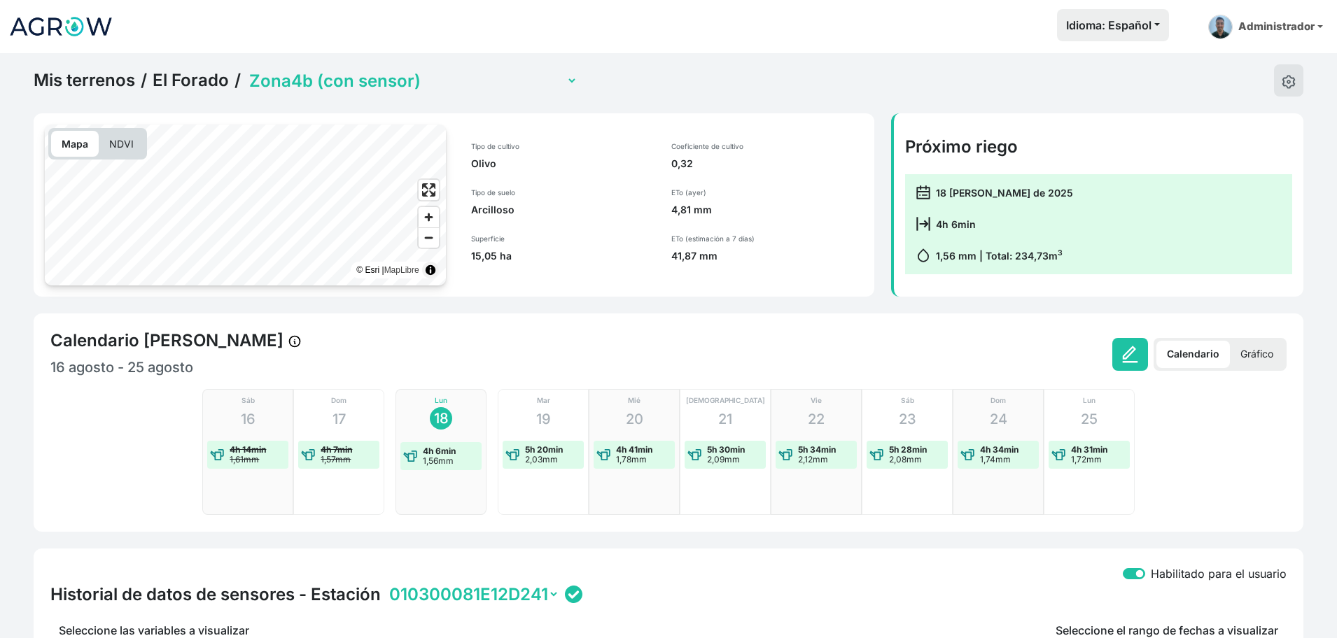
click at [428, 79] on select "Zona1 Zona10 (con sensor) Zona2 Zona3 Zona4a (sensor multinivel) Zona4b (con se…" at bounding box center [411, 81] width 331 height 22
click at [246, 70] on select "Zona1 Zona10 (con sensor) Zona2 Zona3 Zona4a (sensor multinivel) Zona4b (con se…" at bounding box center [411, 81] width 331 height 22
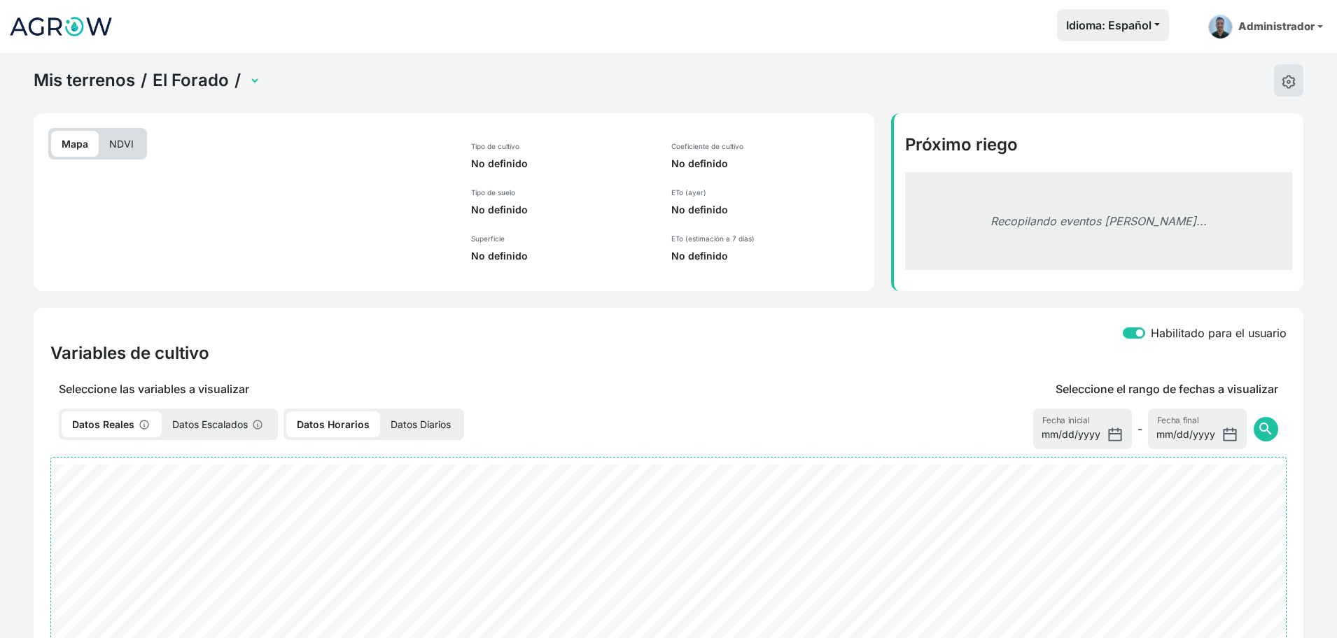
select select "2483"
